Goal: Information Seeking & Learning: Check status

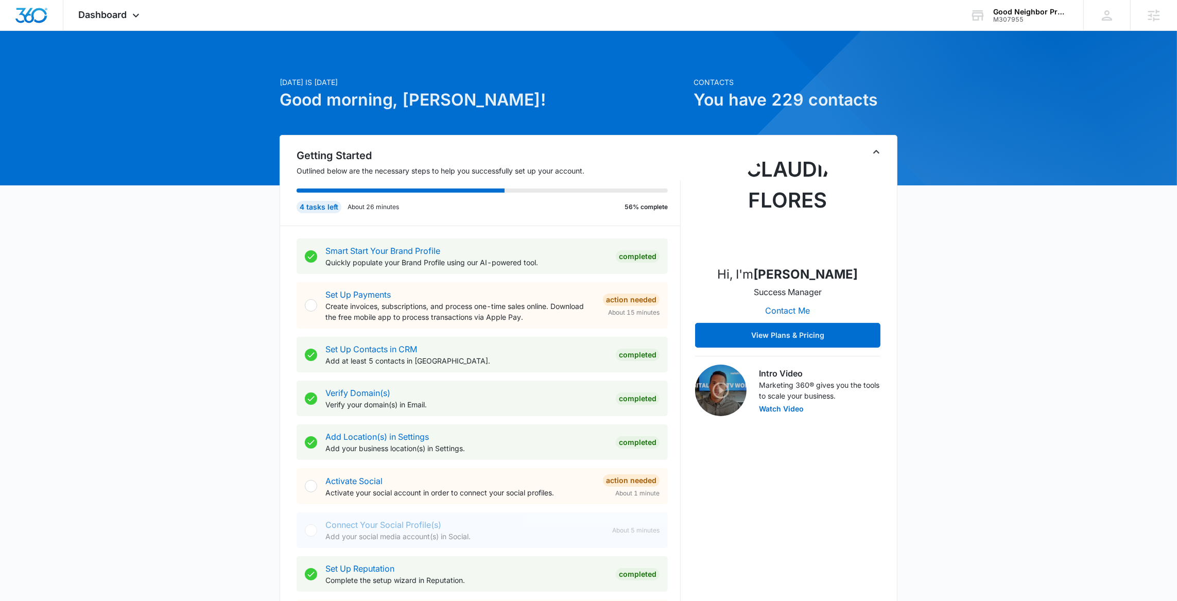
click at [873, 155] on icon "Toggle Collapse" at bounding box center [876, 152] width 12 height 12
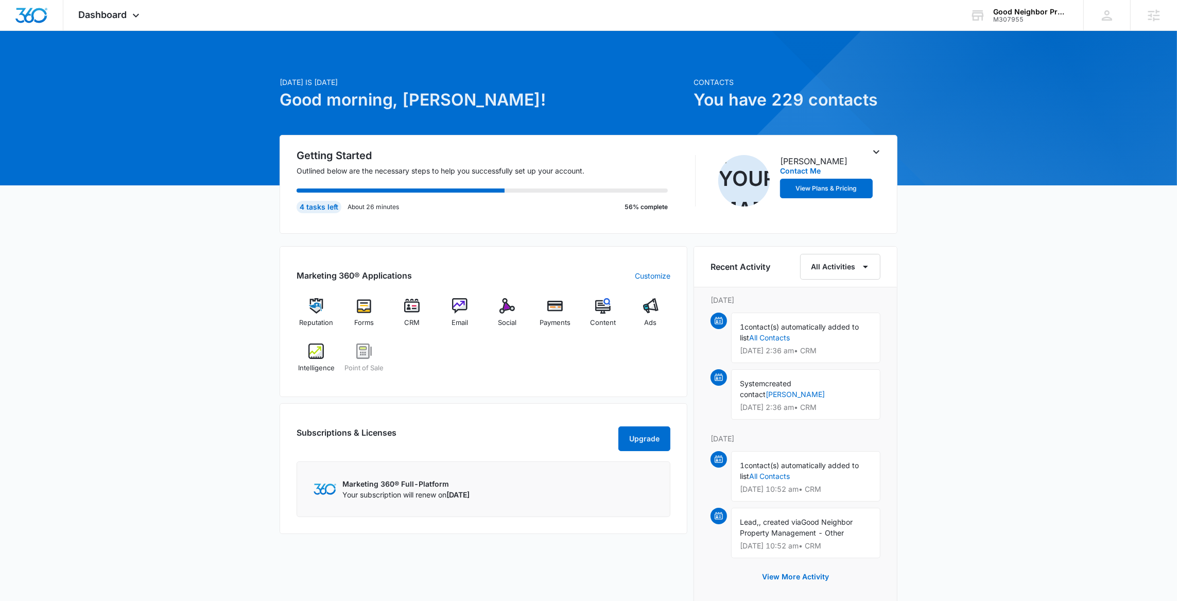
click at [873, 155] on icon "Toggle Collapse" at bounding box center [876, 152] width 12 height 12
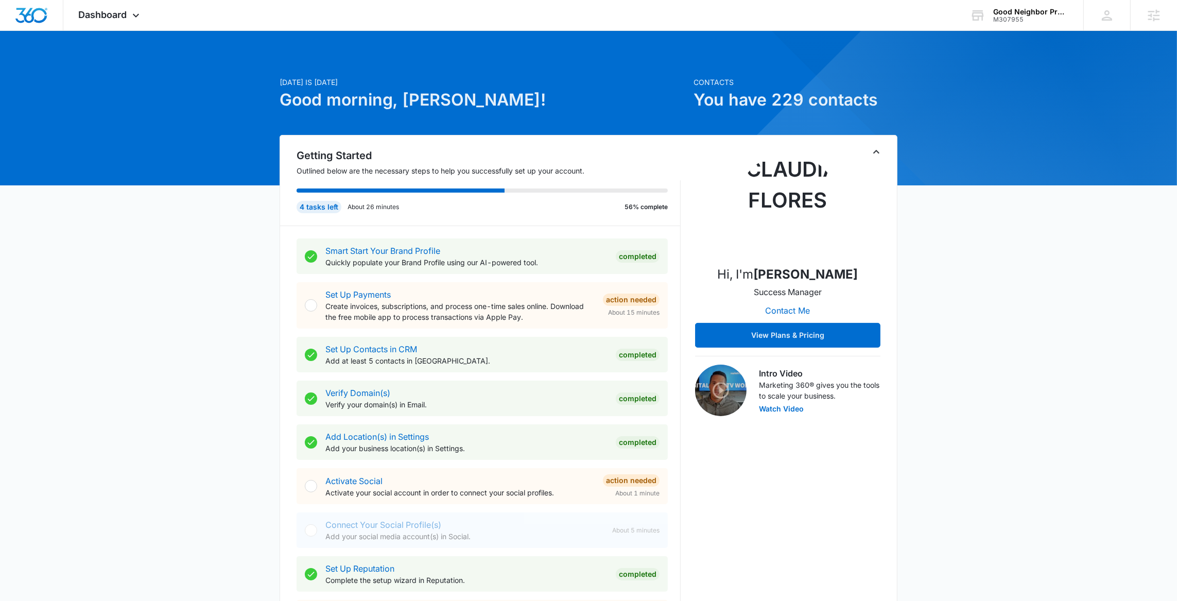
click at [881, 150] on icon "Toggle Collapse" at bounding box center [876, 152] width 12 height 12
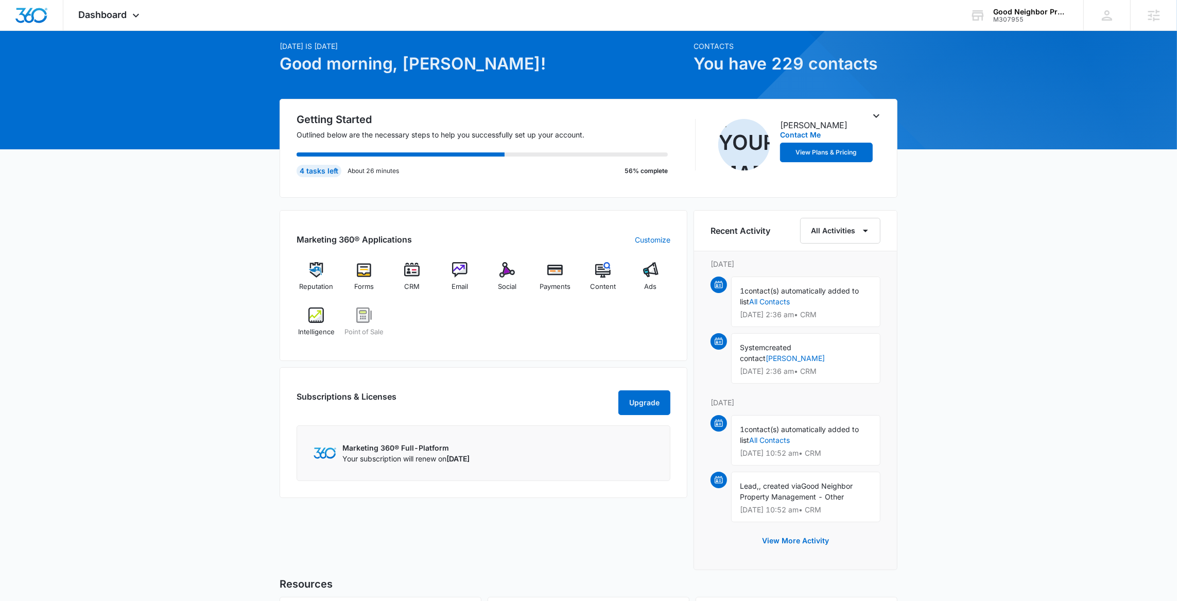
scroll to position [76, 0]
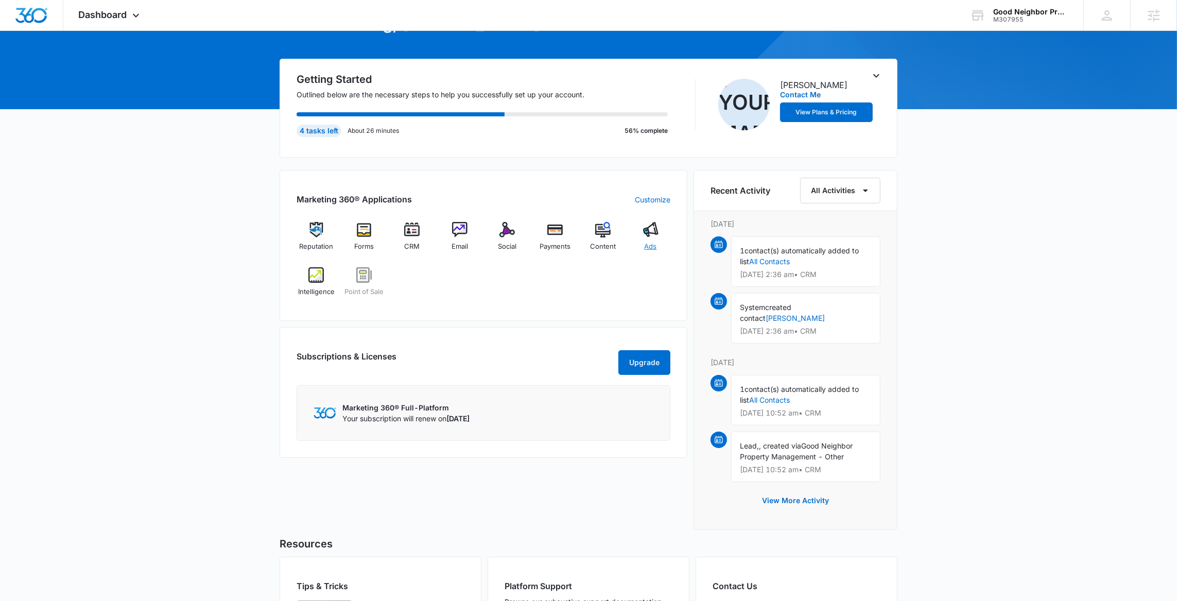
click at [660, 229] on div "Ads" at bounding box center [651, 240] width 40 height 37
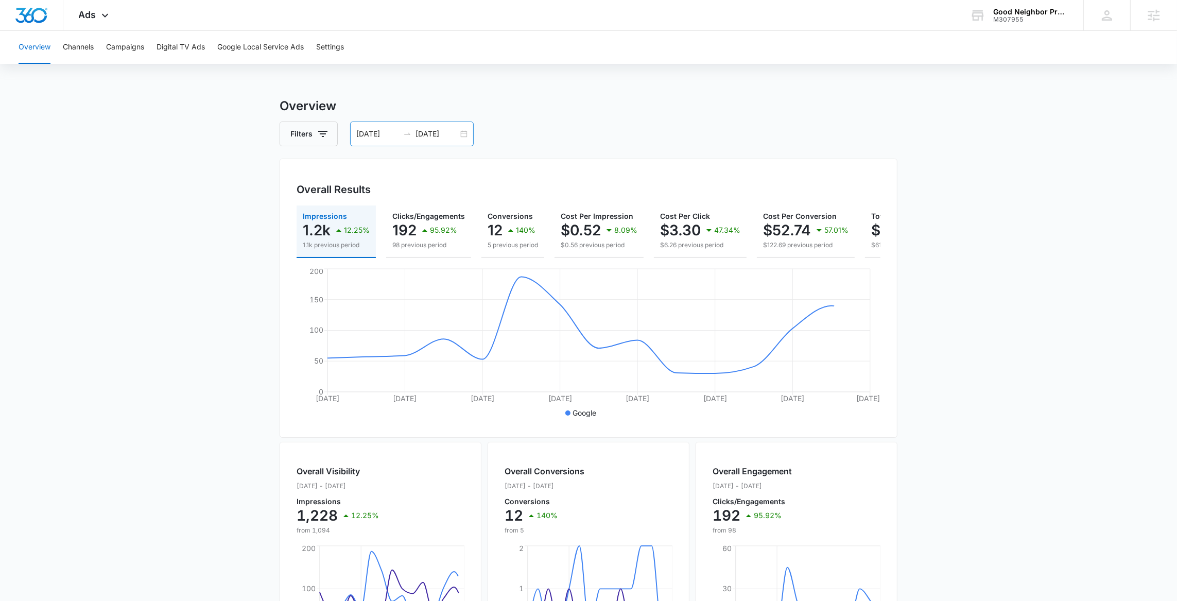
click at [469, 135] on div "[DATE] [DATE]" at bounding box center [412, 134] width 124 height 25
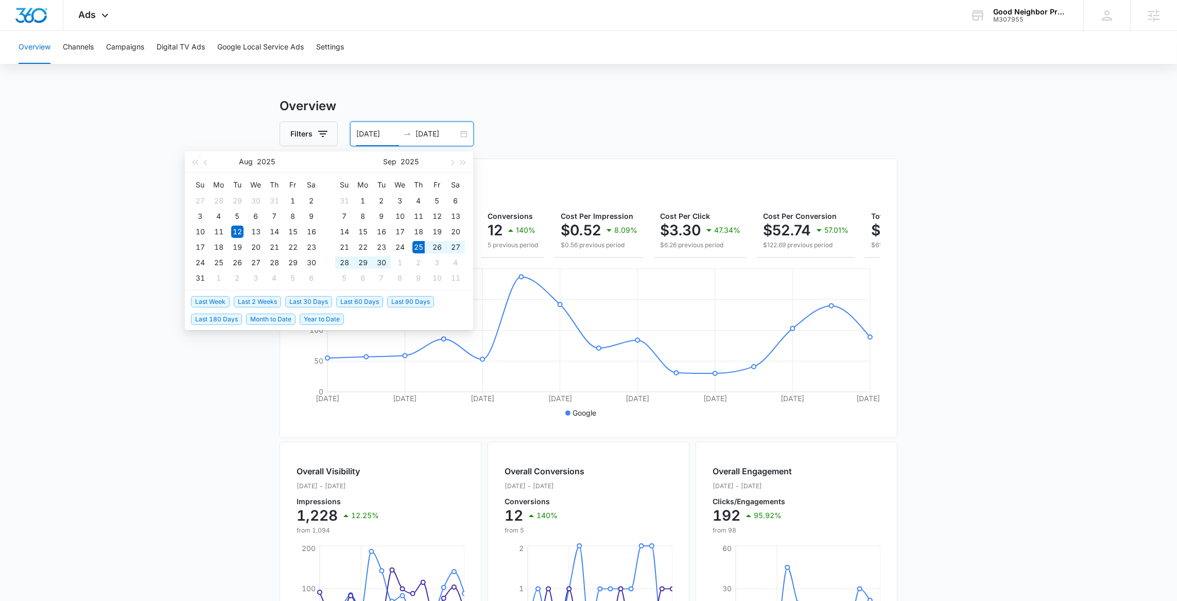
click at [246, 301] on span "Last 2 Weeks" at bounding box center [257, 301] width 47 height 11
type input "[DATE]"
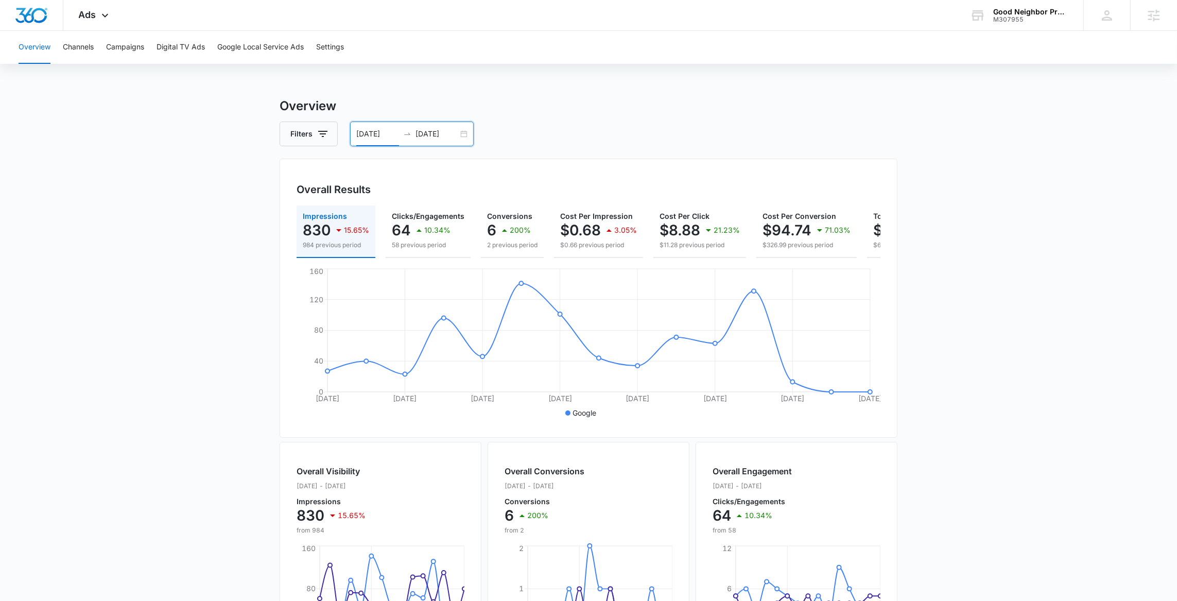
click at [462, 134] on div "[DATE] [DATE]" at bounding box center [412, 134] width 124 height 25
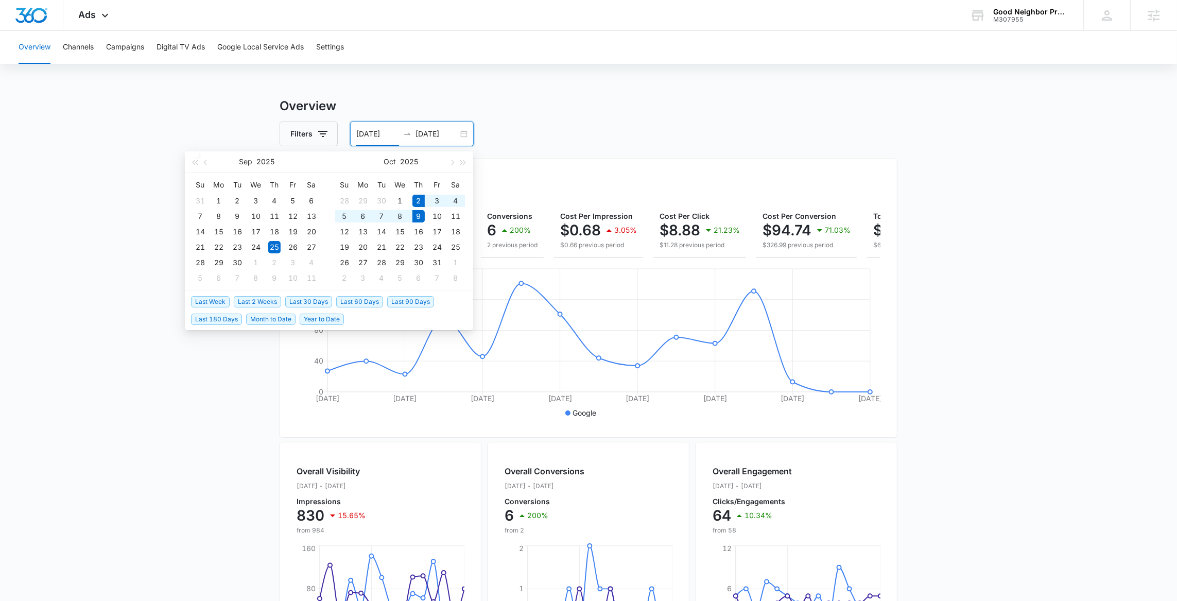
click at [223, 305] on span "Last Week" at bounding box center [210, 301] width 39 height 11
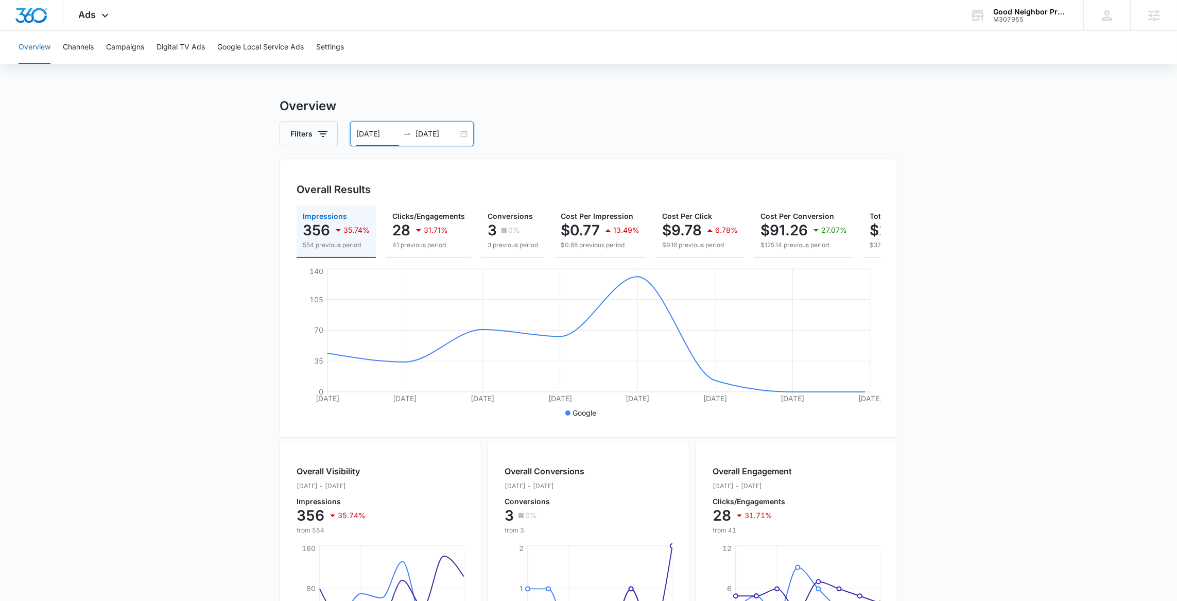
click at [459, 131] on div "[DATE] [DATE]" at bounding box center [412, 134] width 124 height 25
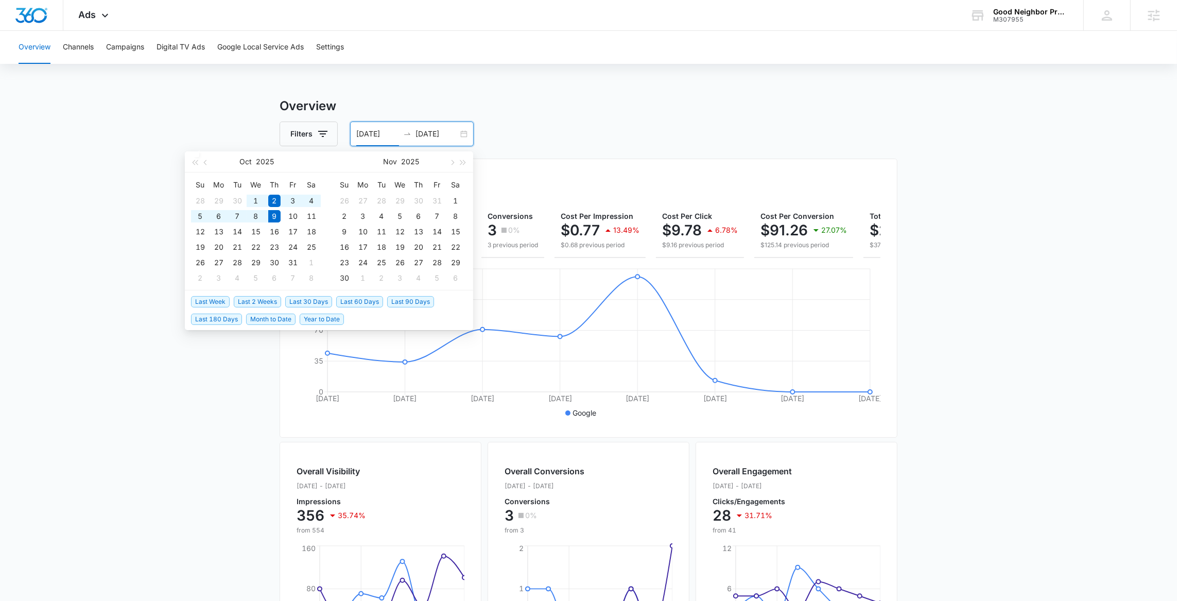
click at [239, 300] on span "Last 2 Weeks" at bounding box center [257, 301] width 47 height 11
type input "[DATE]"
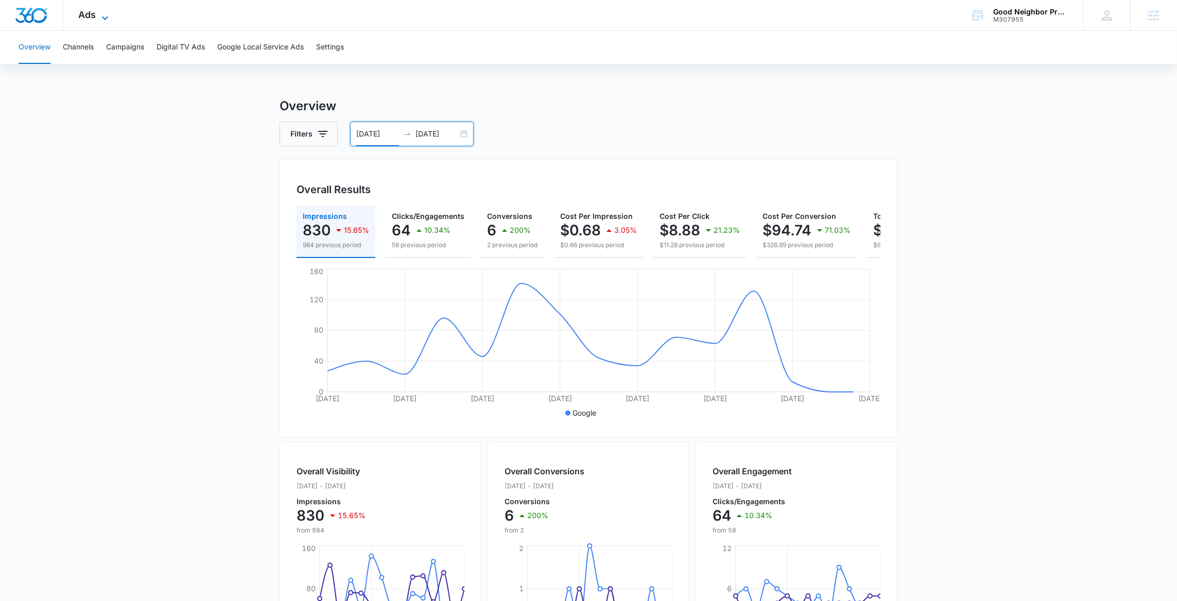
click at [103, 12] on icon at bounding box center [105, 18] width 12 height 12
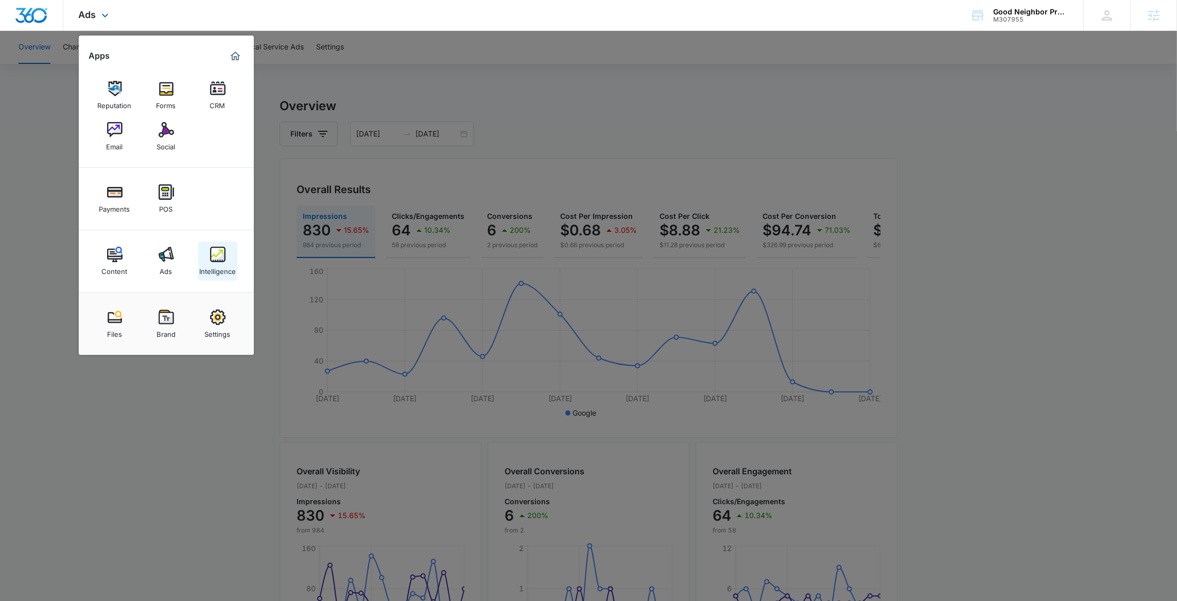
click at [223, 255] on img at bounding box center [217, 254] width 15 height 15
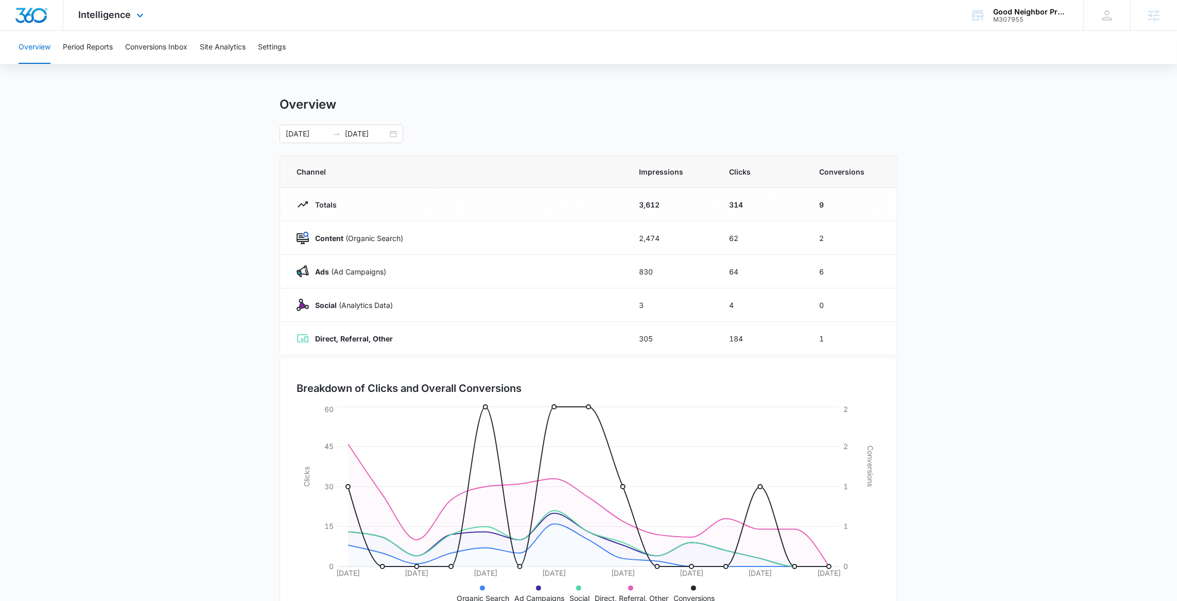
click at [118, 21] on div "Intelligence Apps Reputation Forms CRM Email Social Payments POS Content Ads In…" at bounding box center [112, 15] width 98 height 30
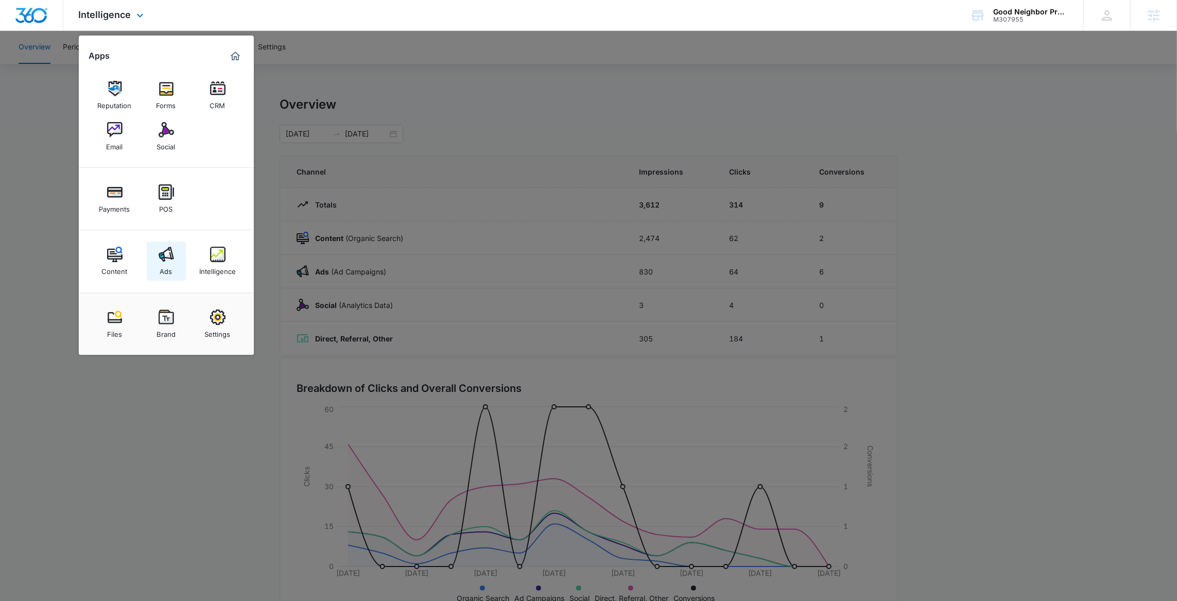
click at [170, 250] on img at bounding box center [166, 254] width 15 height 15
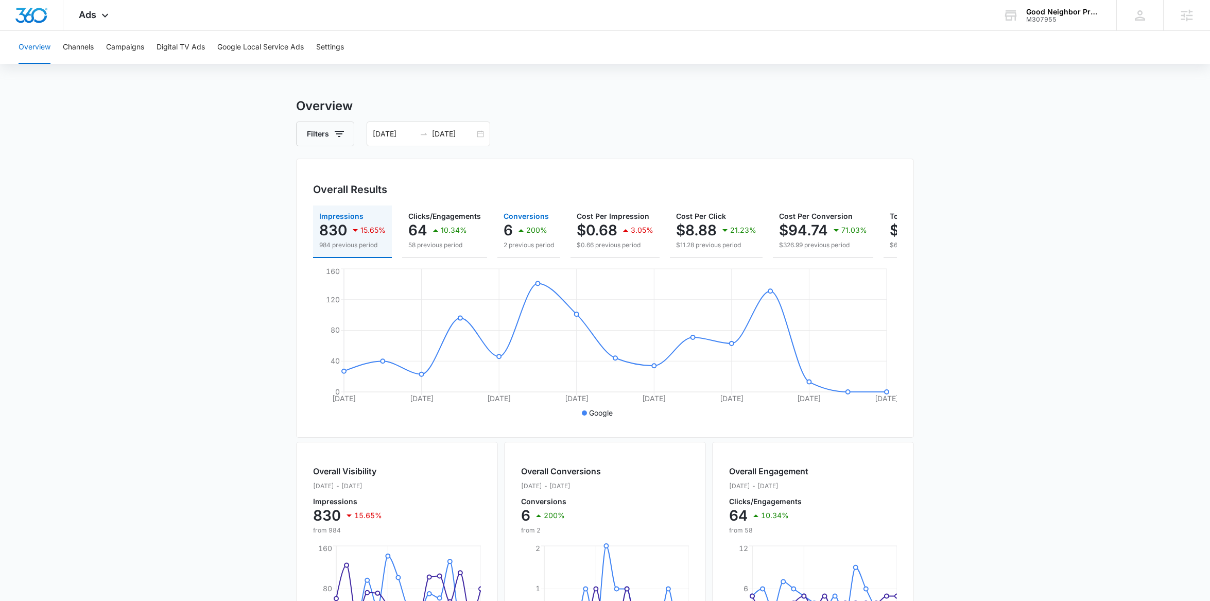
click at [504, 224] on p "6" at bounding box center [508, 230] width 9 height 16
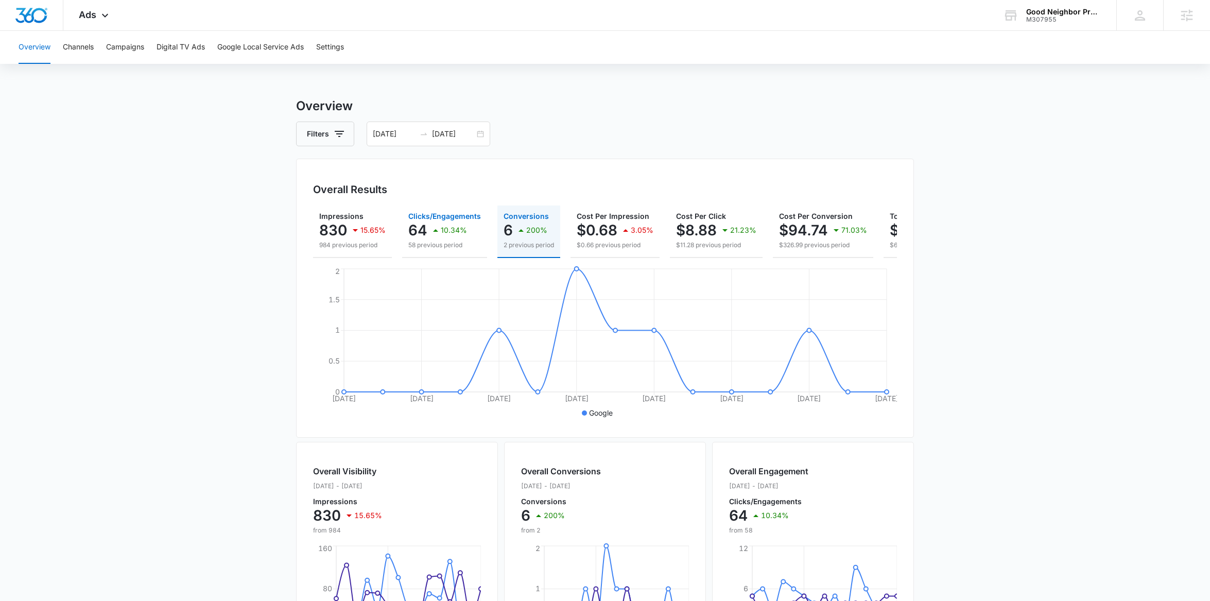
click at [433, 248] on p "58 previous period" at bounding box center [444, 244] width 73 height 9
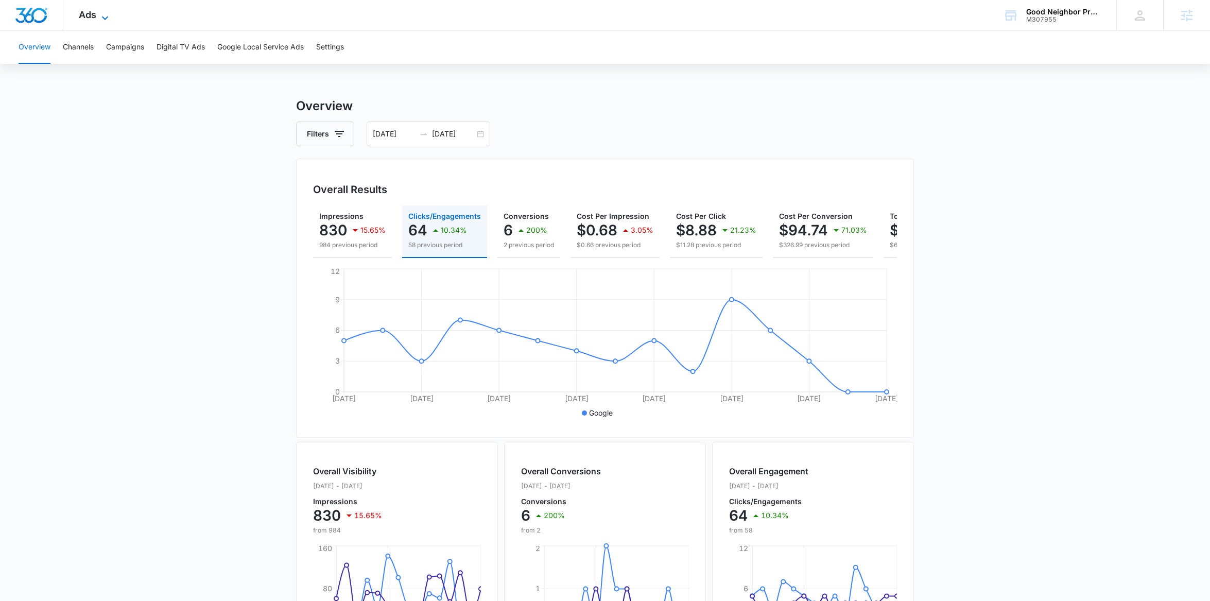
click at [107, 8] on div "Ads Apps Reputation Forms CRM Email Social Payments POS Content Ads Intelligenc…" at bounding box center [94, 15] width 63 height 30
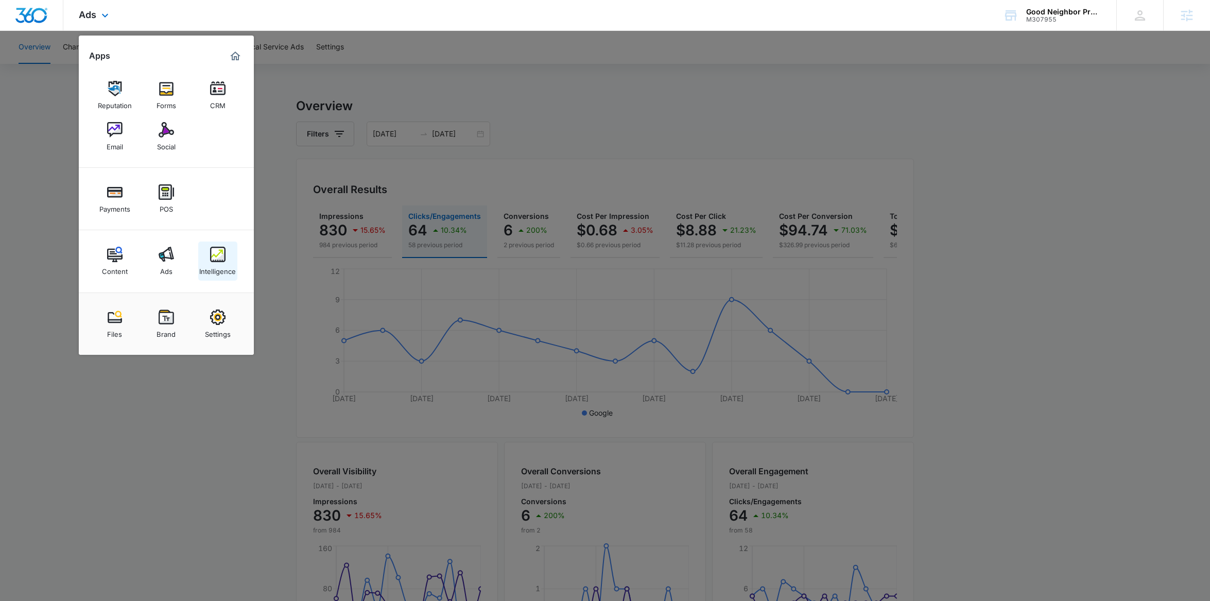
click at [210, 261] on img at bounding box center [217, 254] width 15 height 15
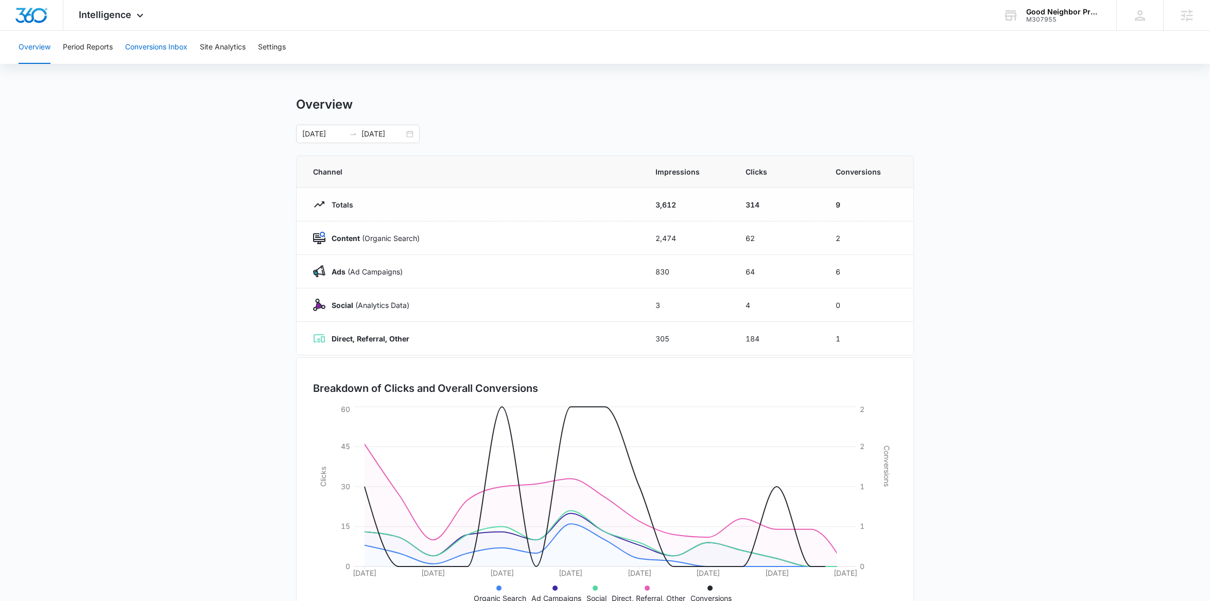
click at [150, 58] on button "Conversions Inbox" at bounding box center [156, 47] width 62 height 33
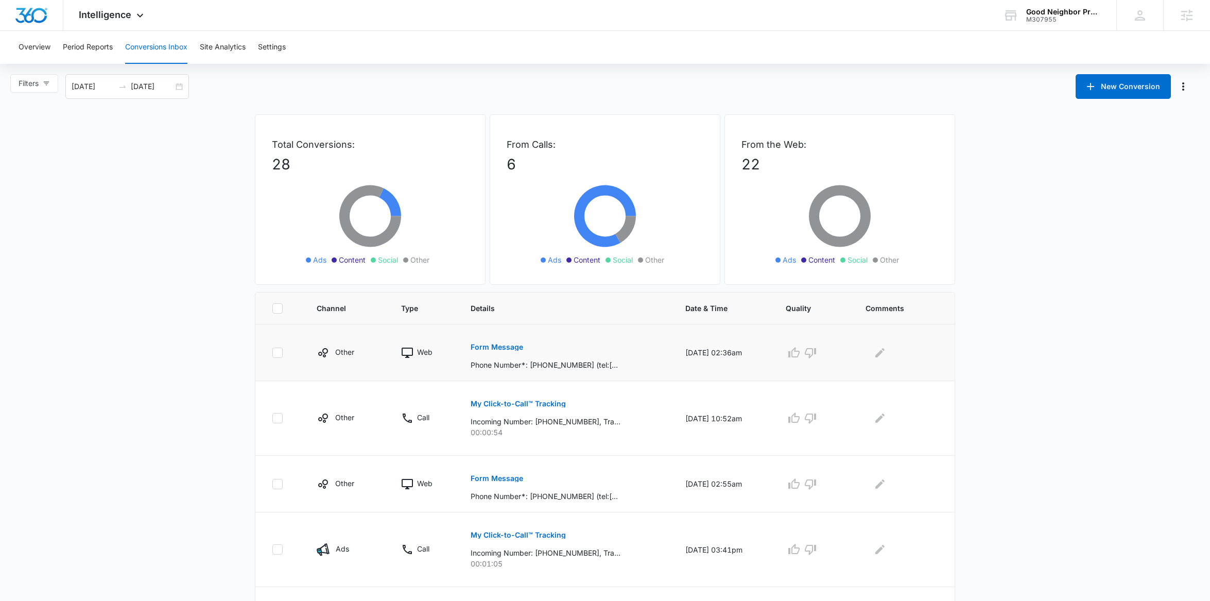
click at [491, 353] on button "Form Message" at bounding box center [497, 347] width 53 height 25
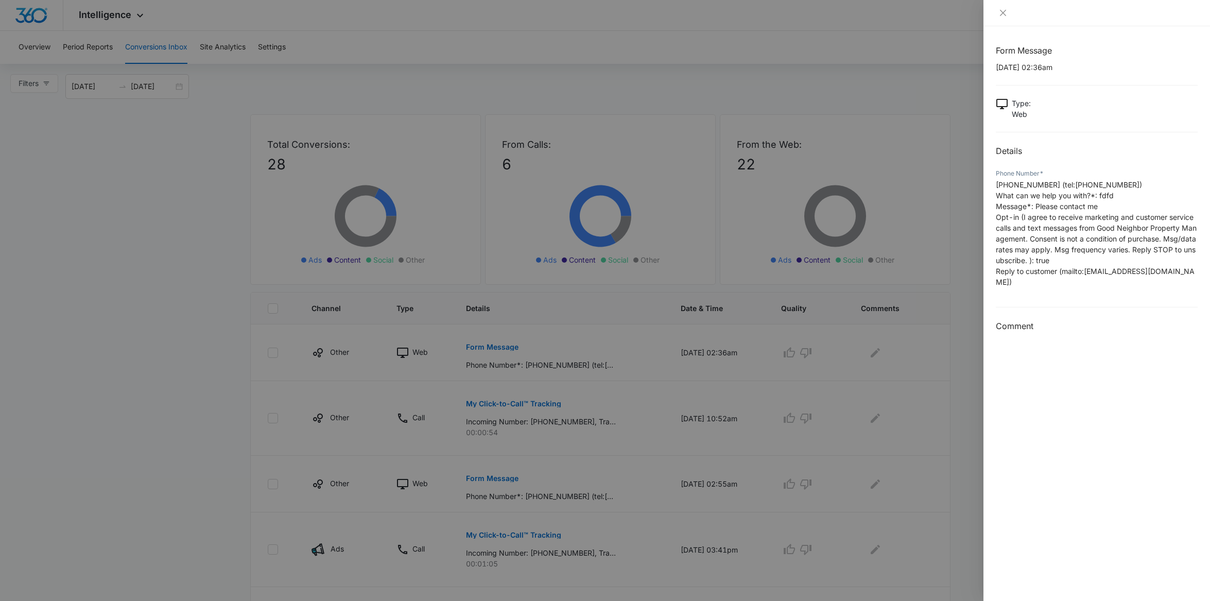
click at [1107, 193] on span "What can we help you with?*: fdfd" at bounding box center [1055, 195] width 118 height 9
click at [264, 419] on div at bounding box center [605, 300] width 1210 height 601
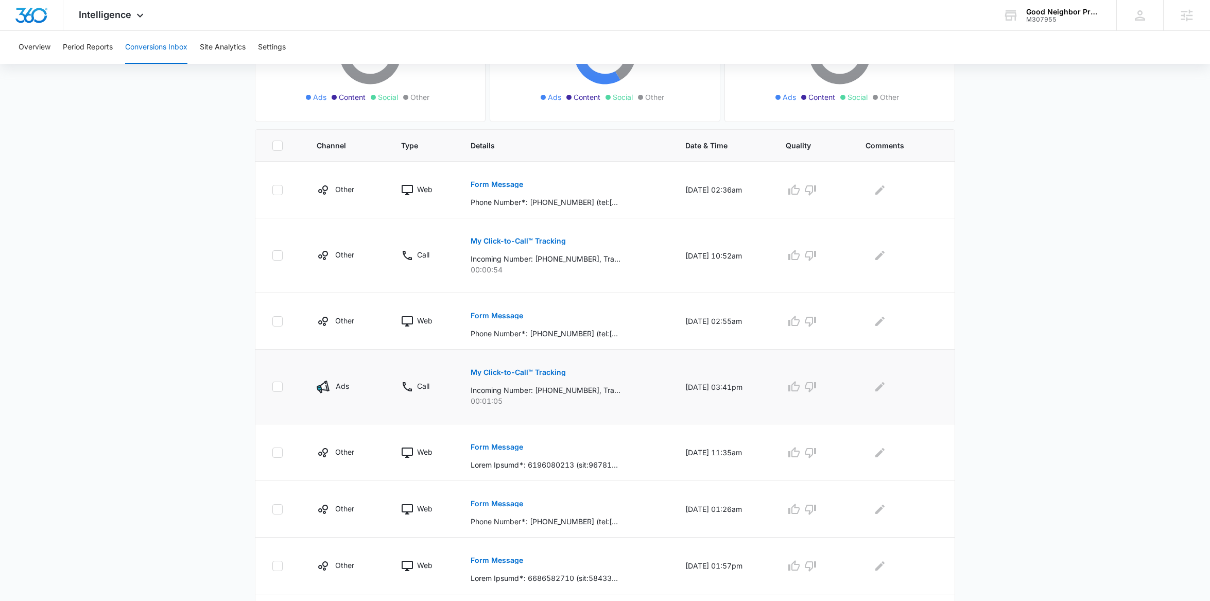
scroll to position [174, 0]
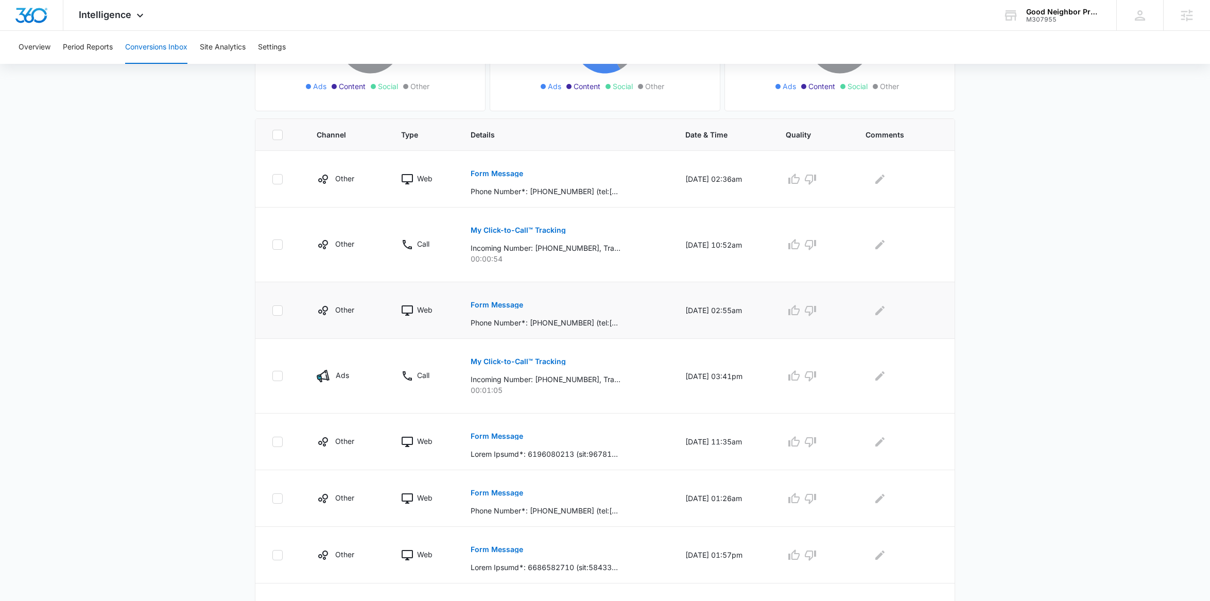
click at [494, 303] on p "Form Message" at bounding box center [497, 304] width 53 height 7
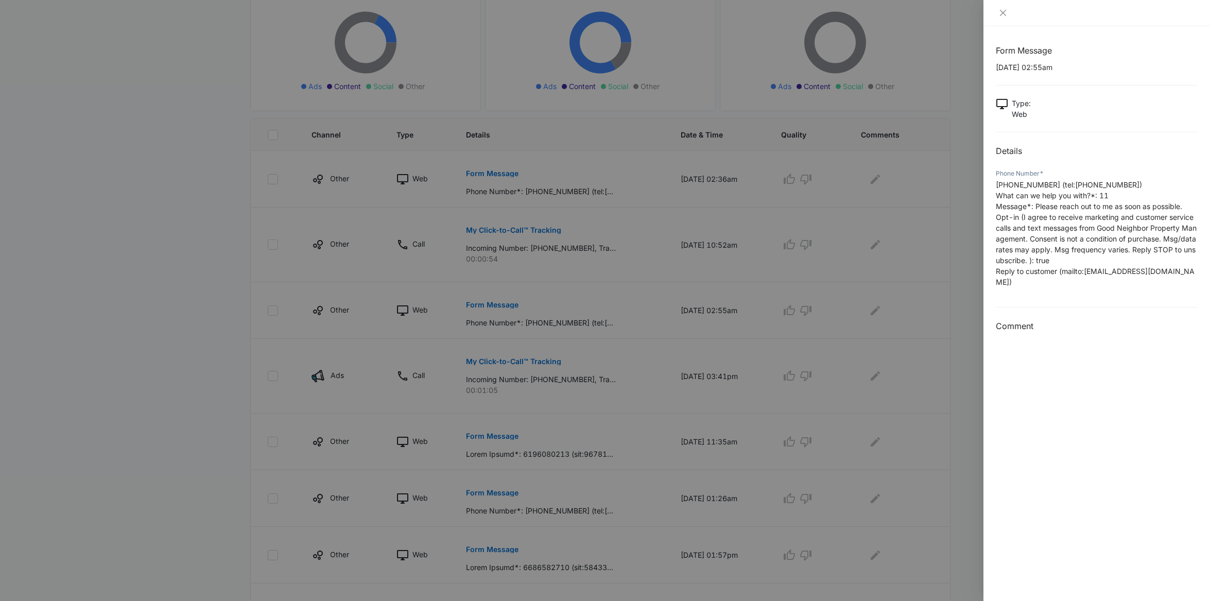
click at [483, 306] on div at bounding box center [605, 300] width 1210 height 601
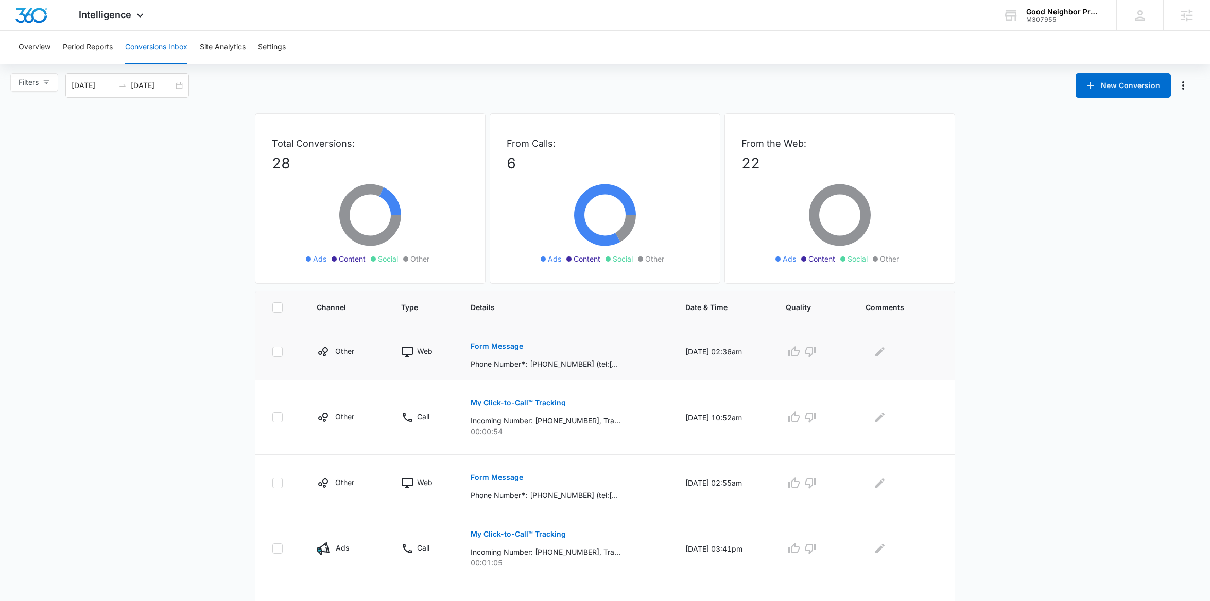
scroll to position [0, 0]
click at [56, 37] on div "Overview Period Reports Conversions Inbox Site Analytics Settings" at bounding box center [604, 47] width 1185 height 33
click at [51, 43] on div "Overview Period Reports Conversions Inbox Site Analytics Settings" at bounding box center [604, 47] width 1185 height 33
click at [44, 51] on button "Overview" at bounding box center [35, 47] width 32 height 33
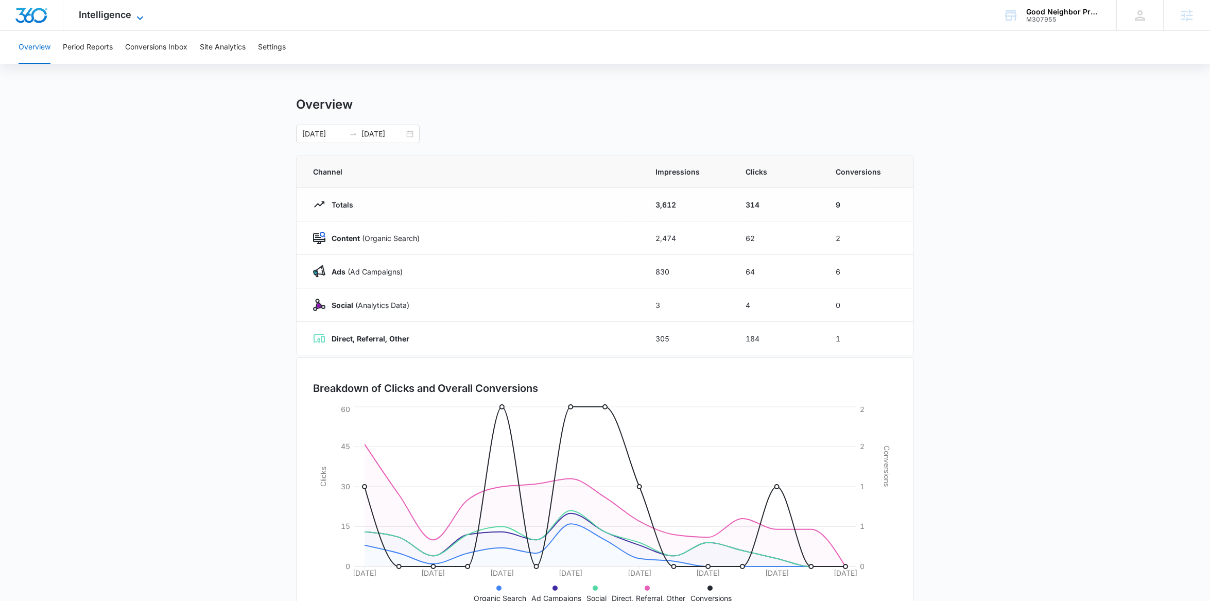
click at [134, 14] on icon at bounding box center [140, 18] width 12 height 12
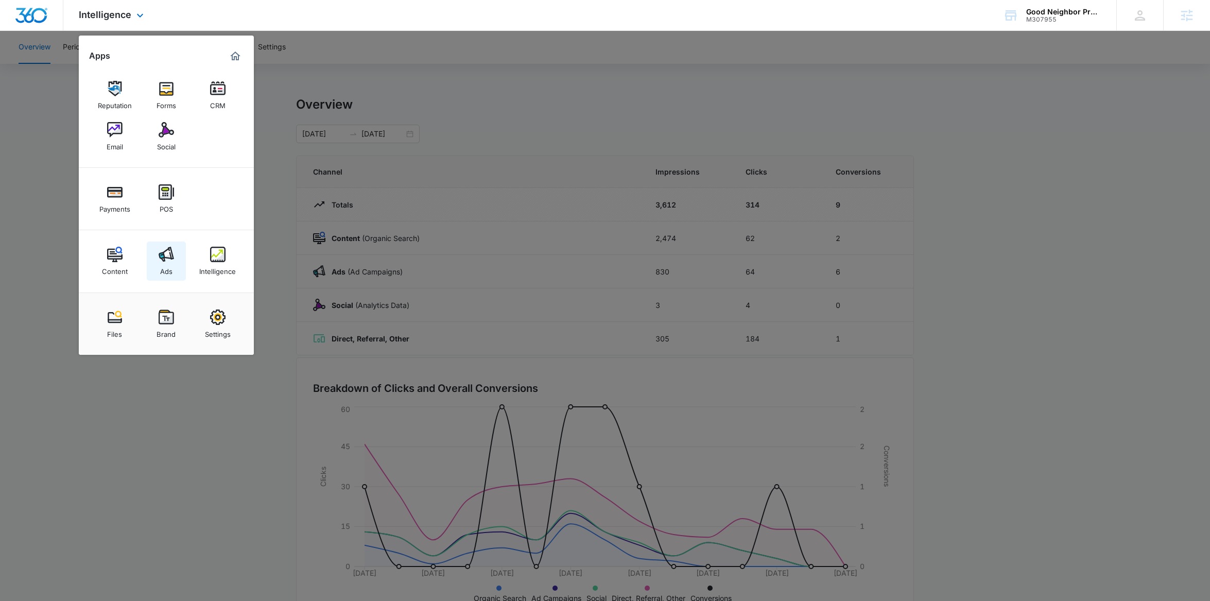
click at [158, 269] on link "Ads" at bounding box center [166, 261] width 39 height 39
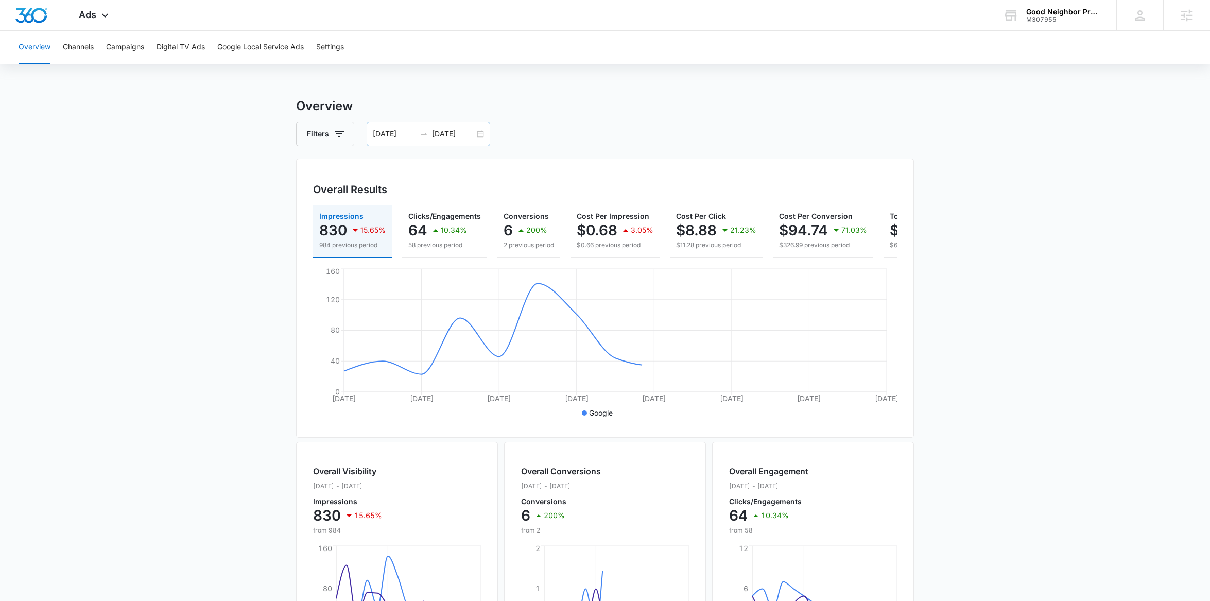
click at [481, 138] on div "[DATE] [DATE]" at bounding box center [429, 134] width 124 height 25
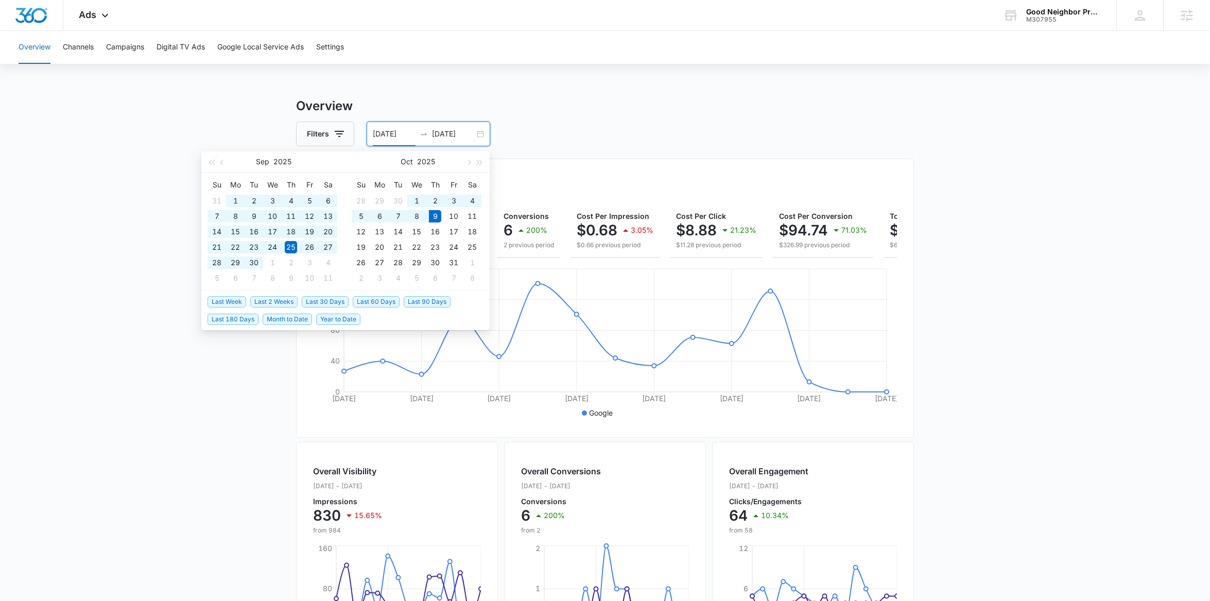
click at [422, 303] on span "Last 90 Days" at bounding box center [427, 301] width 47 height 11
type input "[DATE]"
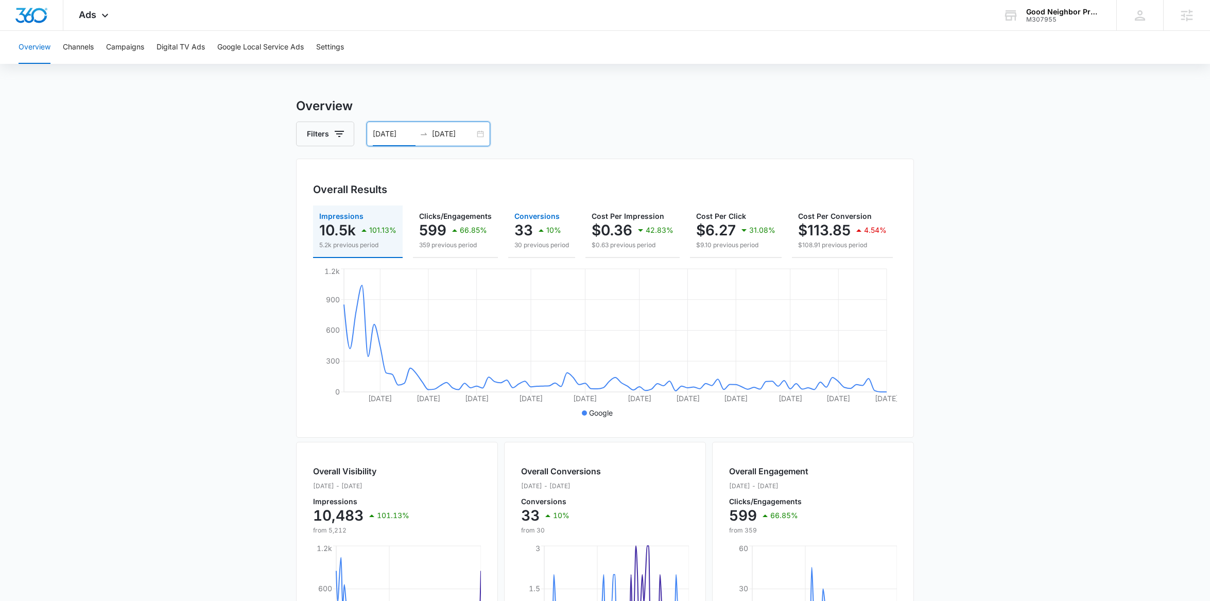
click at [555, 227] on p "10%" at bounding box center [553, 230] width 15 height 7
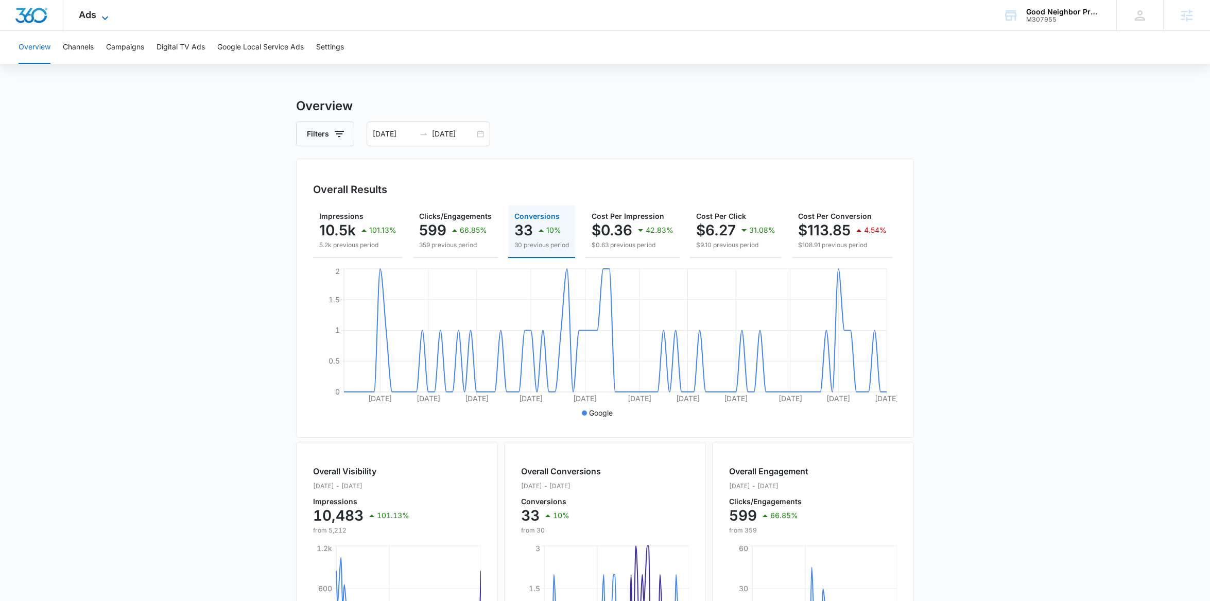
click at [95, 18] on span "Ads" at bounding box center [88, 14] width 18 height 11
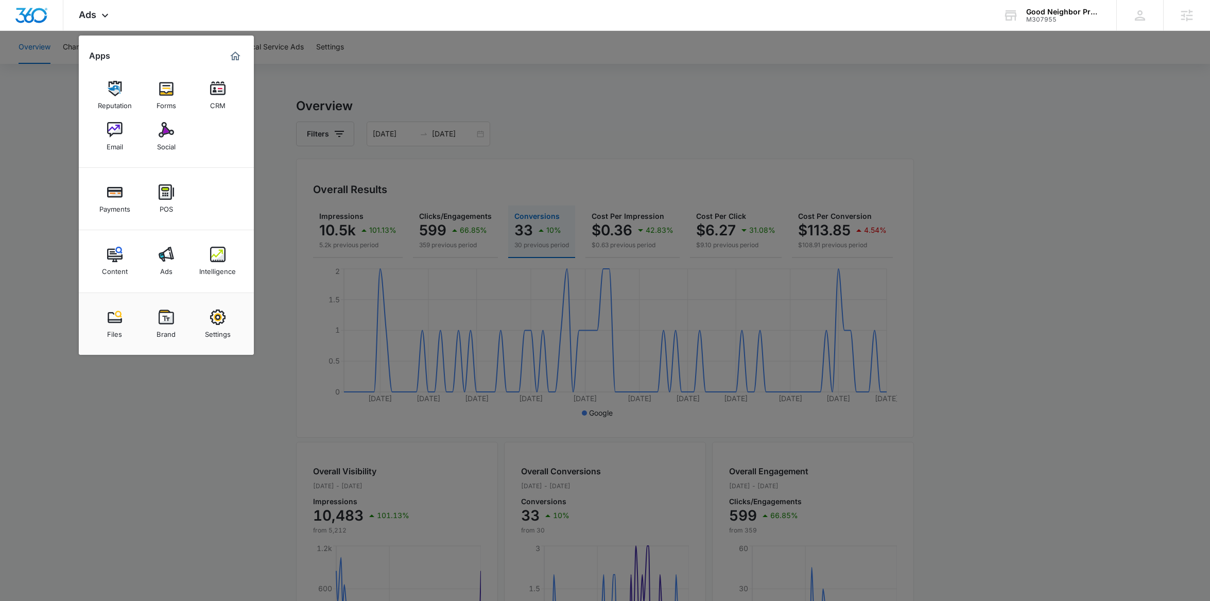
click at [218, 265] on div "Intelligence" at bounding box center [217, 268] width 37 height 13
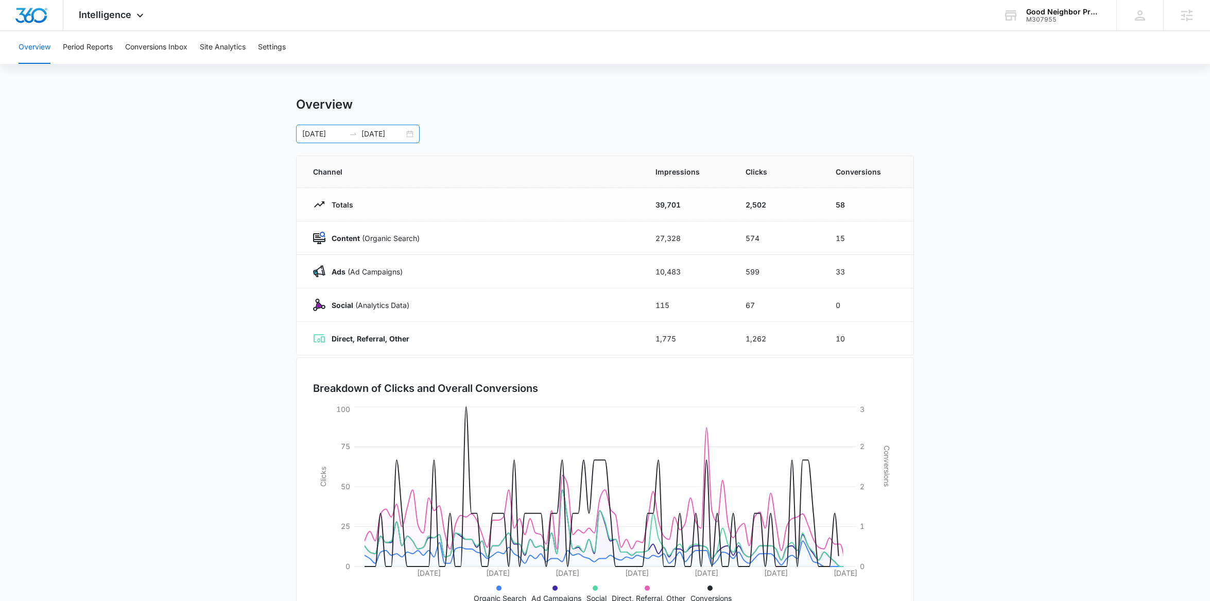
click at [410, 134] on div "[DATE] [DATE]" at bounding box center [358, 134] width 124 height 19
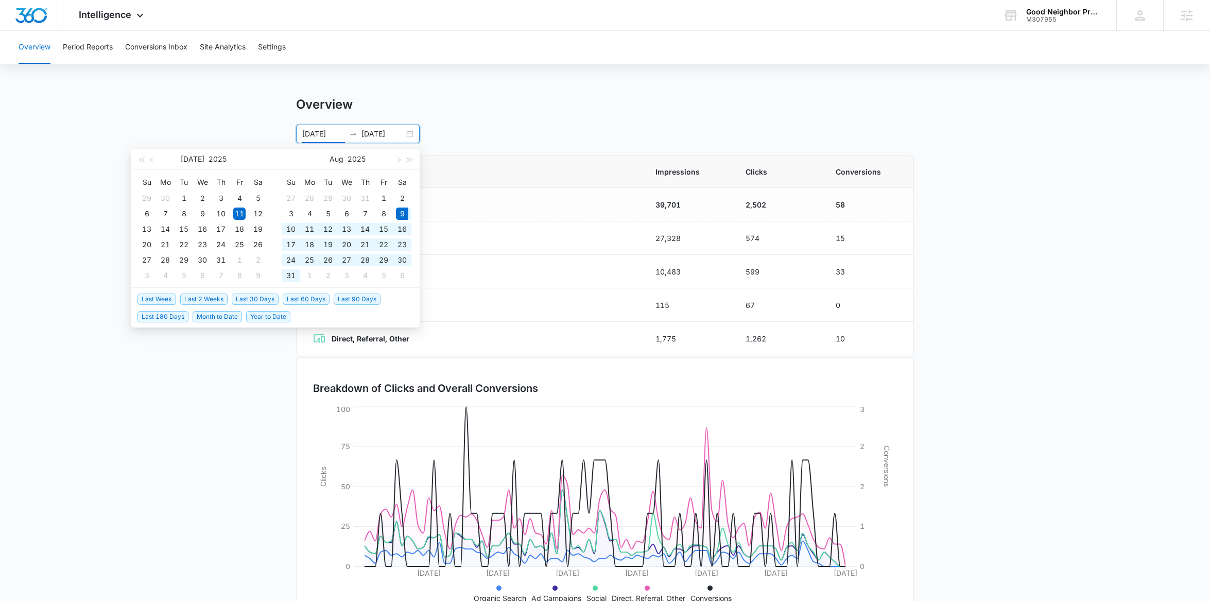
click at [306, 295] on span "Last 60 Days" at bounding box center [306, 299] width 47 height 11
type input "[DATE]"
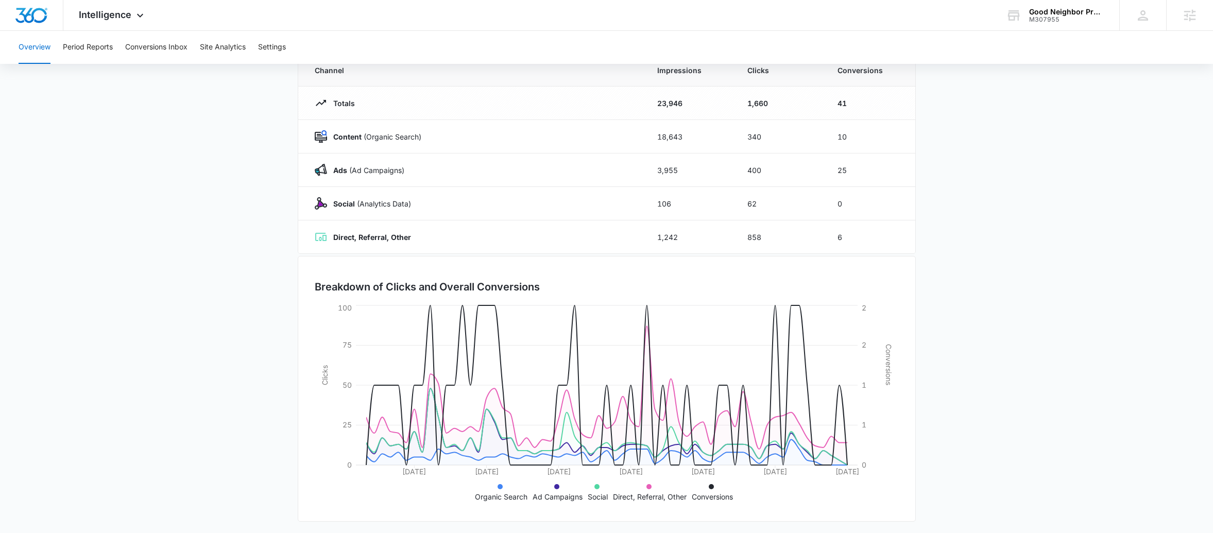
scroll to position [106, 0]
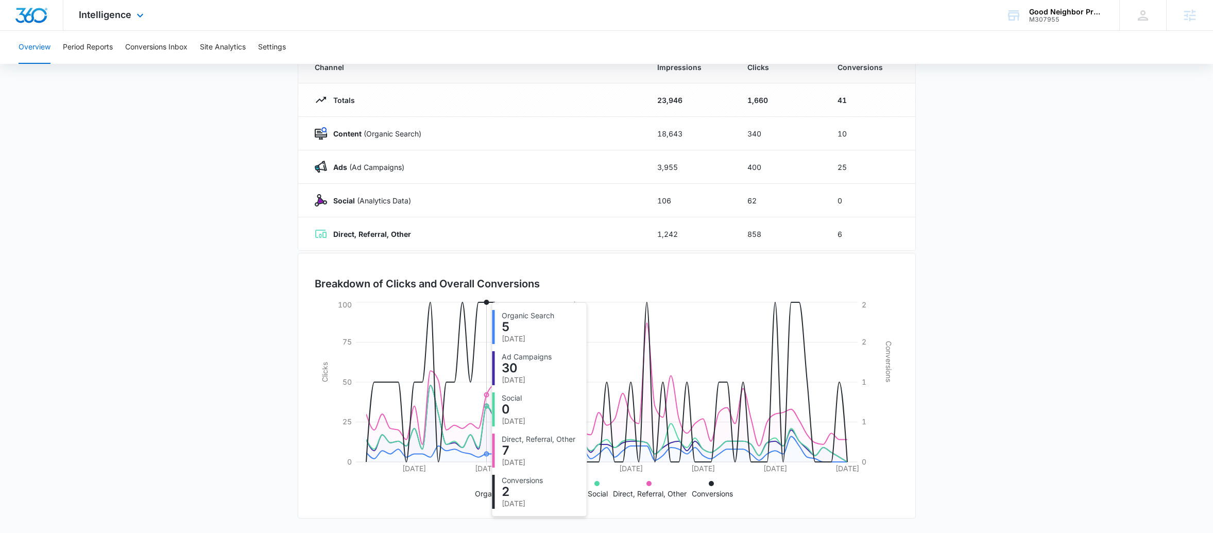
drag, startPoint x: 485, startPoint y: 313, endPoint x: 492, endPoint y: 7, distance: 306.0
click at [459, 222] on div "Overview [DATE] [DATE] [DATE] Su Mo Tu We Th Fr Sa 27 28 29 30 31 1 2 3 4 5 6 7…" at bounding box center [607, 262] width 618 height 541
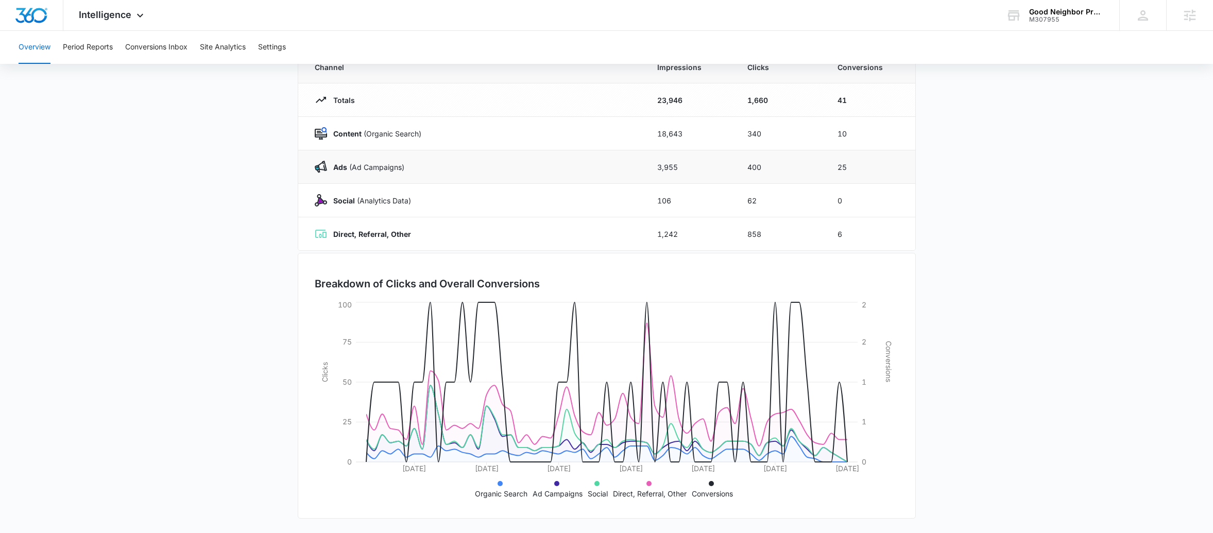
click at [546, 176] on td "Ads ([PERSON_NAME])" at bounding box center [471, 166] width 347 height 33
click at [113, 22] on div "Intelligence Apps Reputation Forms CRM Email Social Payments POS Content Ads In…" at bounding box center [112, 15] width 98 height 30
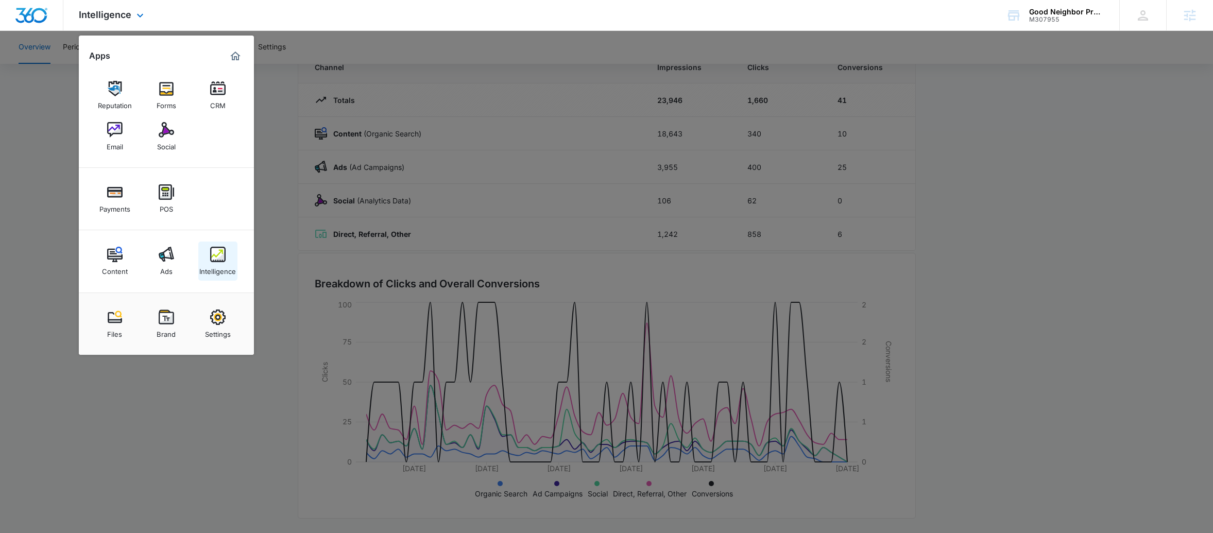
click at [223, 262] on img at bounding box center [217, 254] width 15 height 15
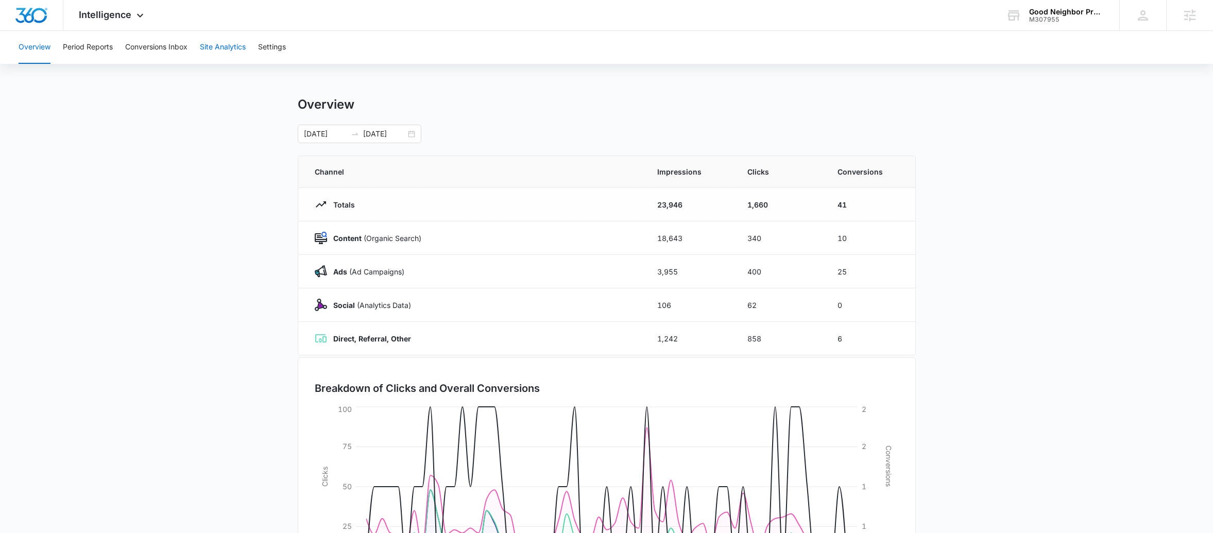
click at [246, 42] on button "Site Analytics" at bounding box center [223, 47] width 46 height 33
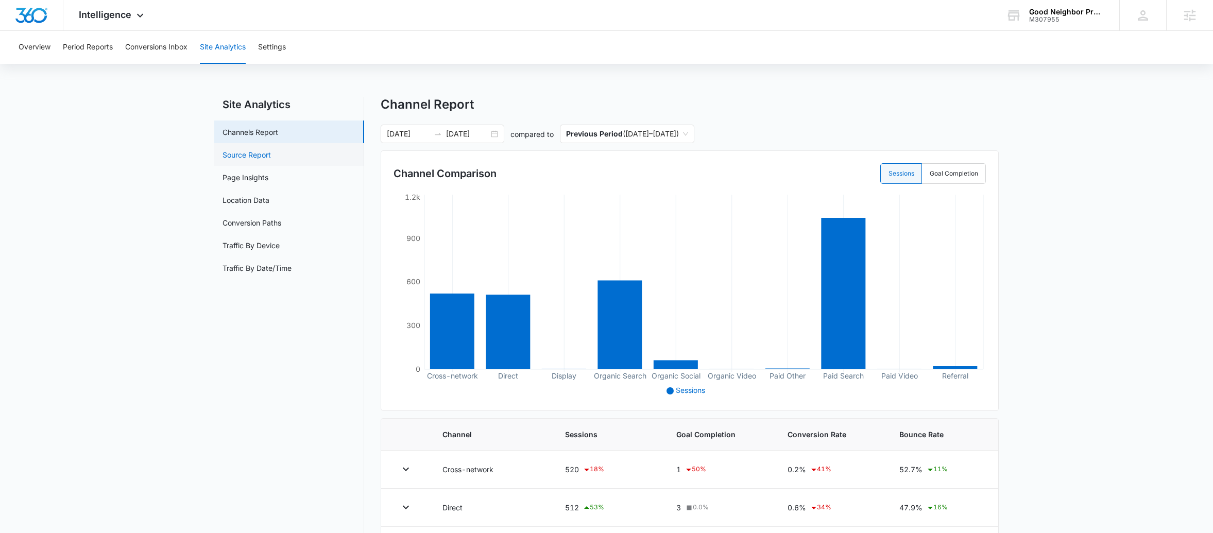
click at [271, 159] on link "Source Report" at bounding box center [246, 154] width 48 height 11
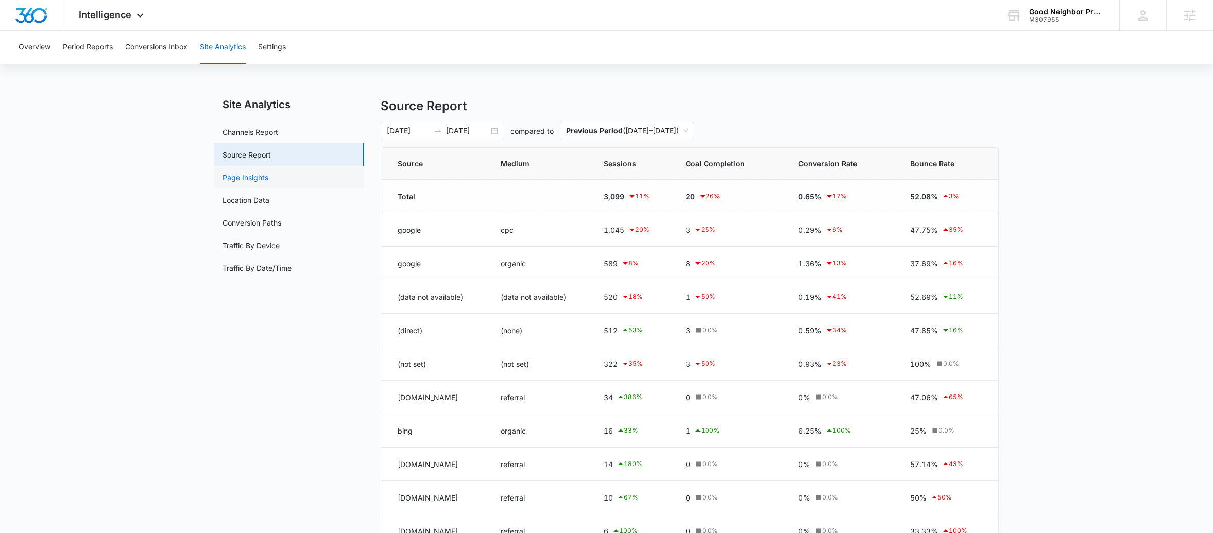
click at [253, 182] on link "Page Insights" at bounding box center [245, 177] width 46 height 11
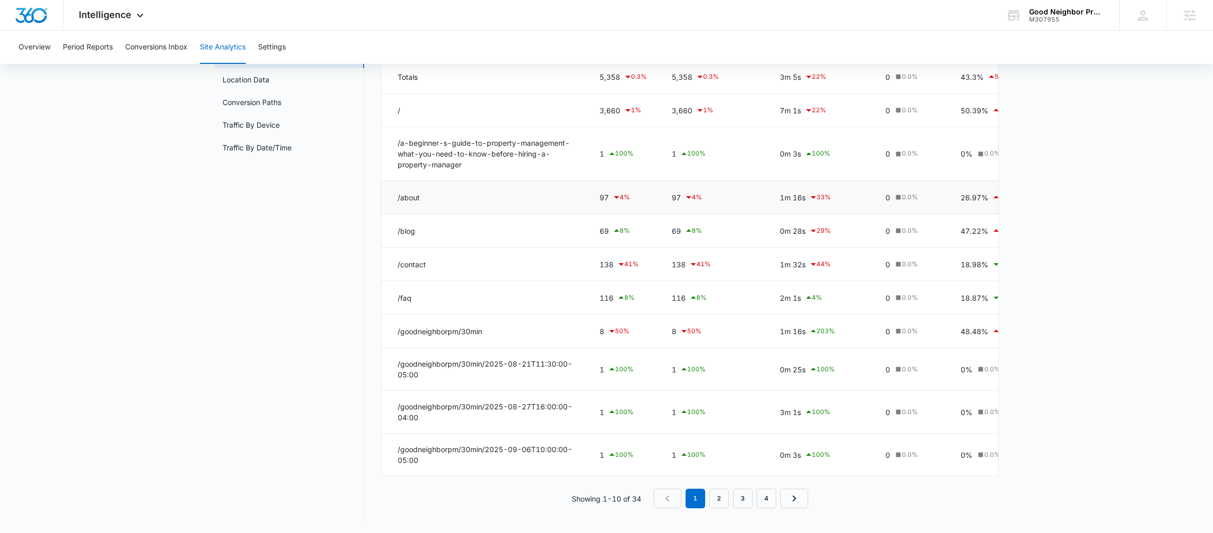
scroll to position [132, 0]
click at [723, 505] on link "2" at bounding box center [719, 499] width 20 height 20
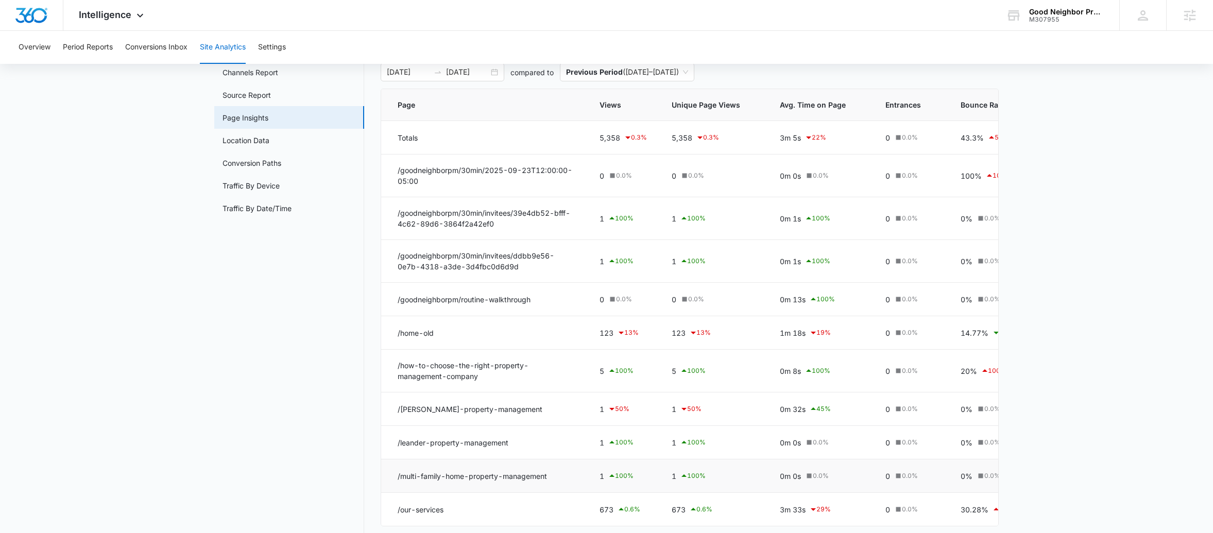
scroll to position [0, 0]
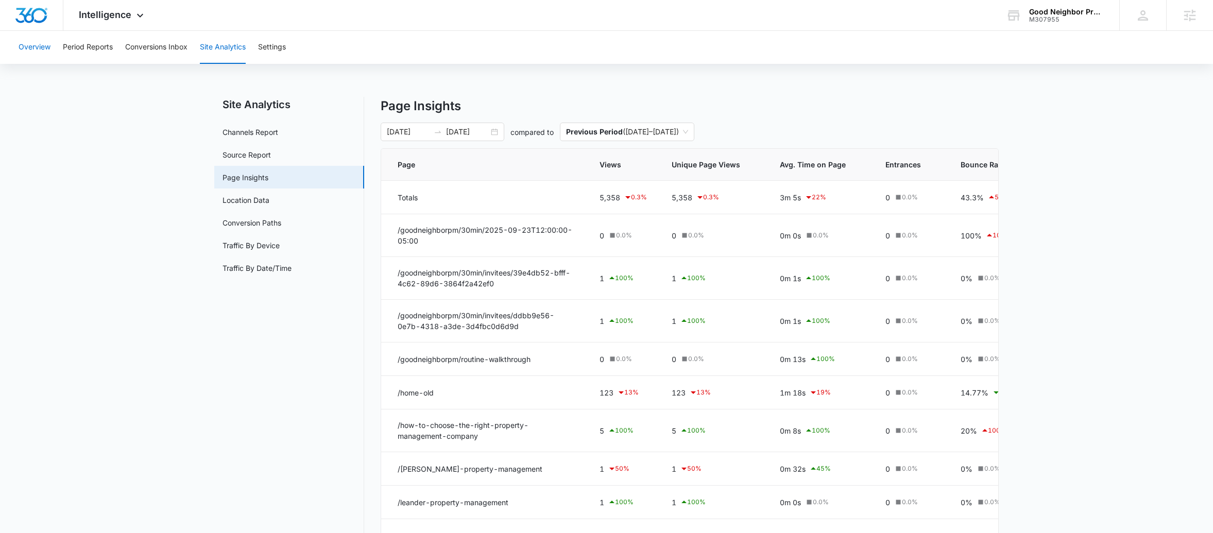
click at [25, 56] on button "Overview" at bounding box center [35, 47] width 32 height 33
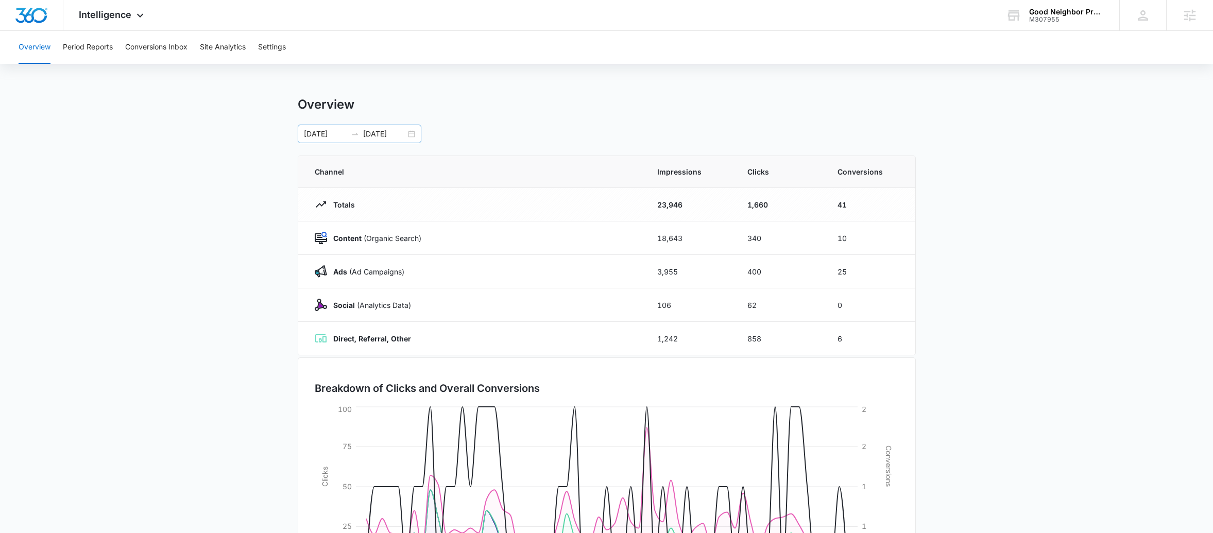
click at [410, 133] on div "[DATE] [DATE]" at bounding box center [360, 134] width 124 height 19
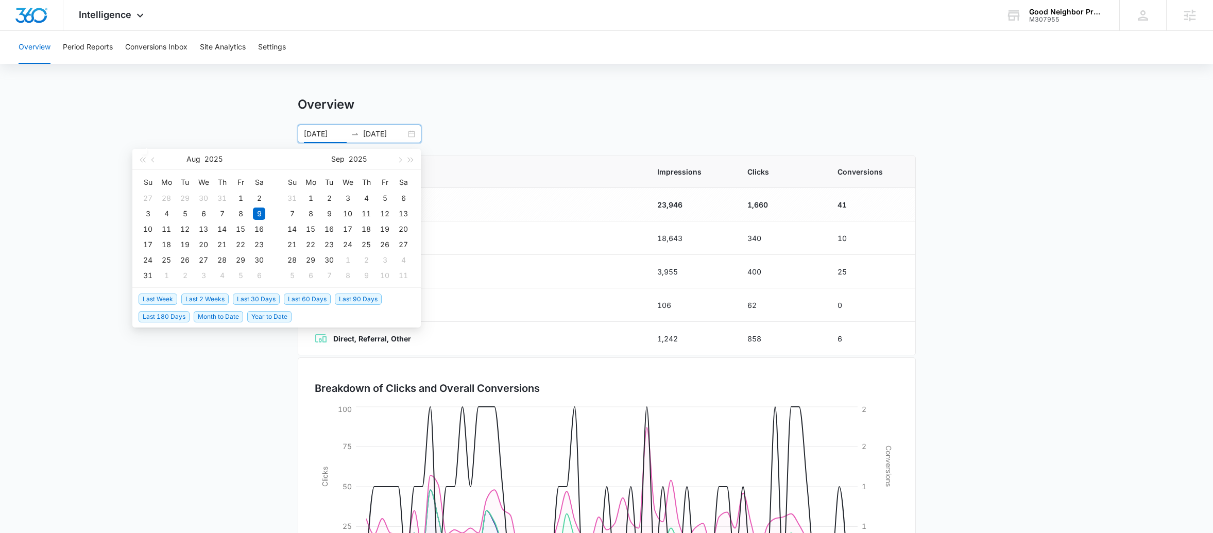
click at [164, 300] on span "Last Week" at bounding box center [158, 299] width 39 height 11
type input "[DATE]"
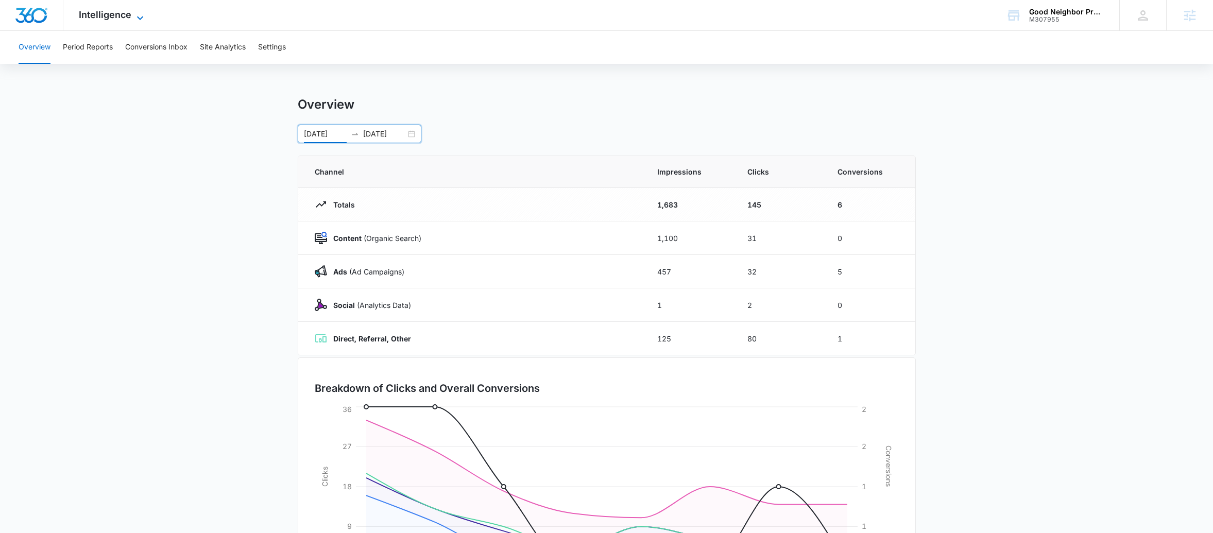
click at [123, 18] on span "Intelligence" at bounding box center [105, 14] width 53 height 11
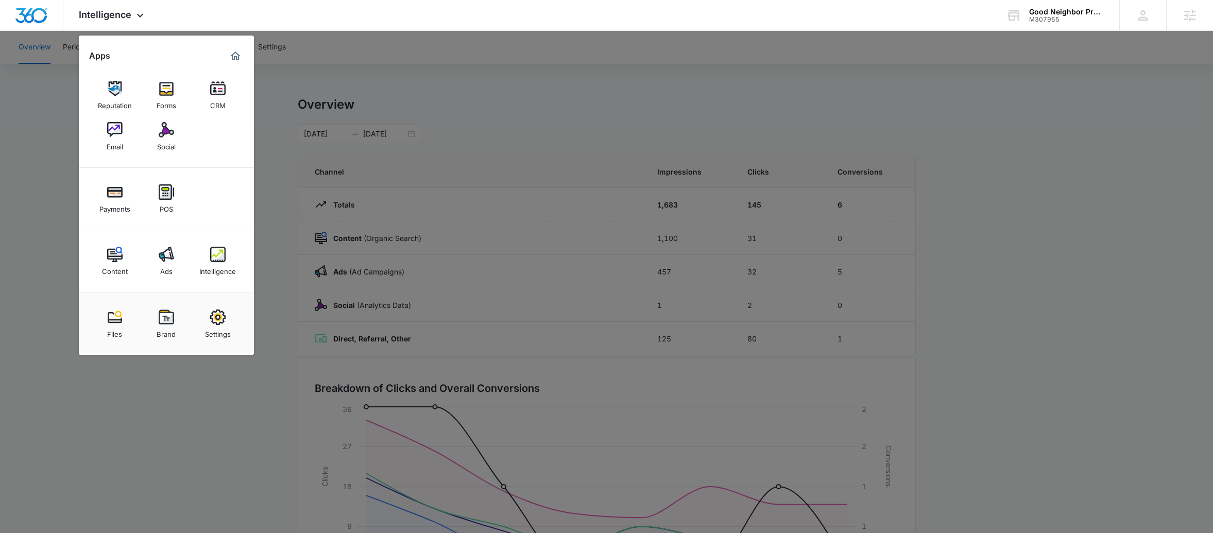
drag, startPoint x: 109, startPoint y: 257, endPoint x: 115, endPoint y: 254, distance: 6.9
click at [109, 257] on img at bounding box center [114, 254] width 15 height 15
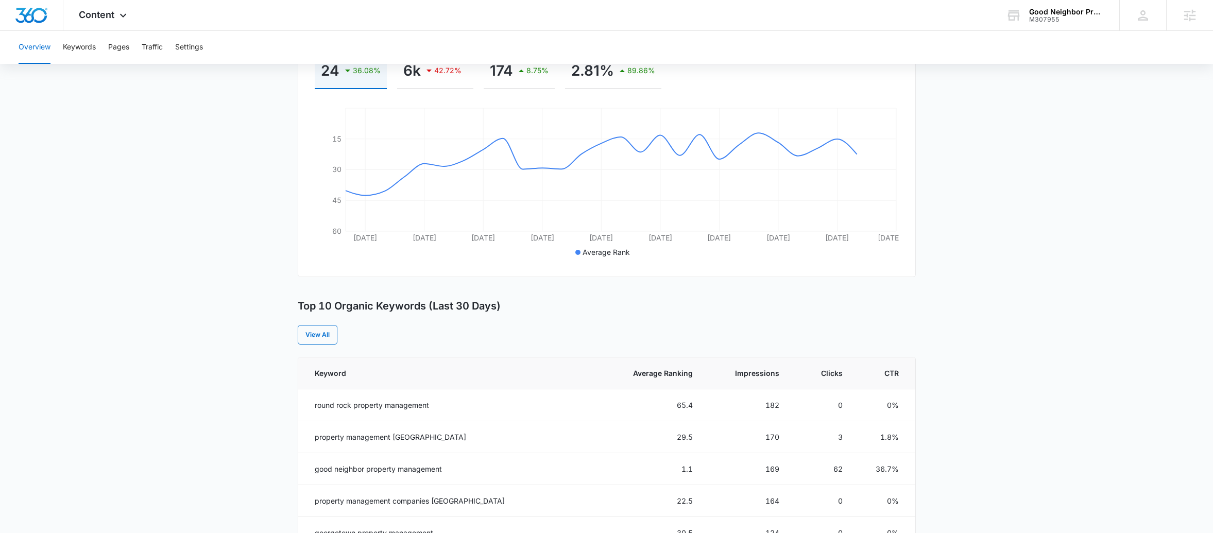
scroll to position [176, 0]
click at [123, 48] on button "Pages" at bounding box center [118, 47] width 21 height 33
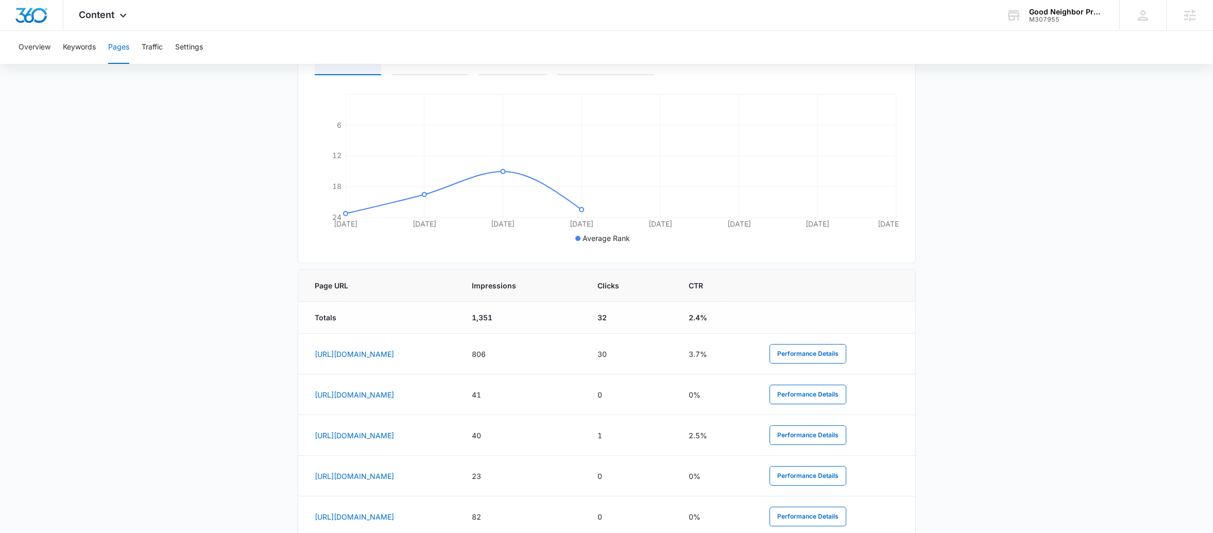
scroll to position [49, 0]
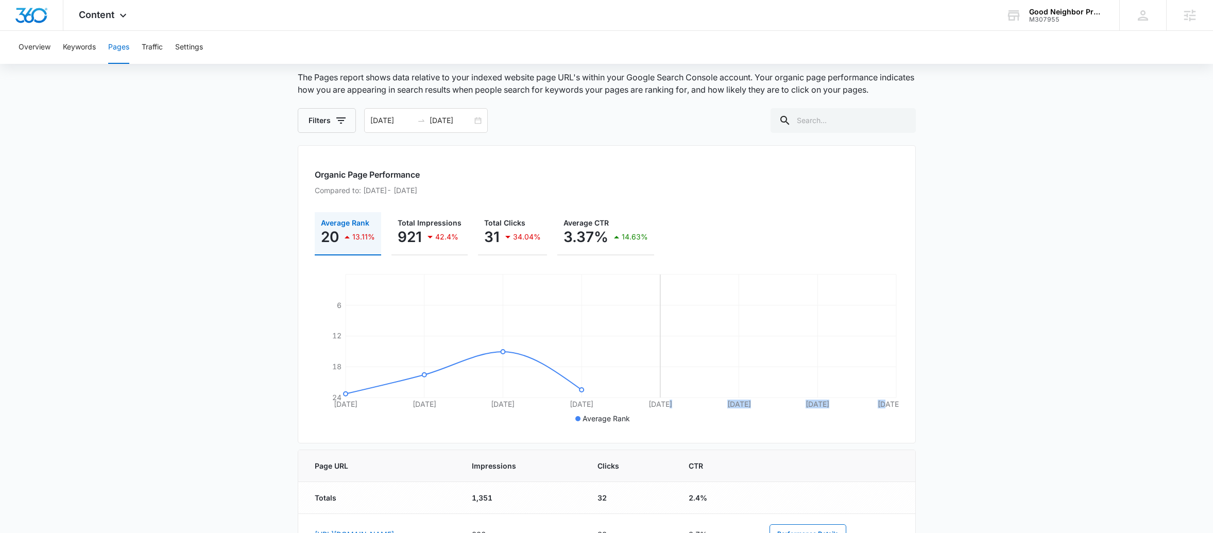
drag, startPoint x: 889, startPoint y: 379, endPoint x: 686, endPoint y: 376, distance: 202.4
click at [686, 376] on icon "[DATE] [DATE] [DATE] [DATE] [DATE] [DATE] [DATE] [DATE] 6 12 18 24" at bounding box center [607, 349] width 584 height 154
click at [327, 399] on icon "[DATE] [DATE] [DATE] [DATE] [DATE] [DATE] [DATE] [DATE] 6 12 18 24" at bounding box center [607, 349] width 584 height 154
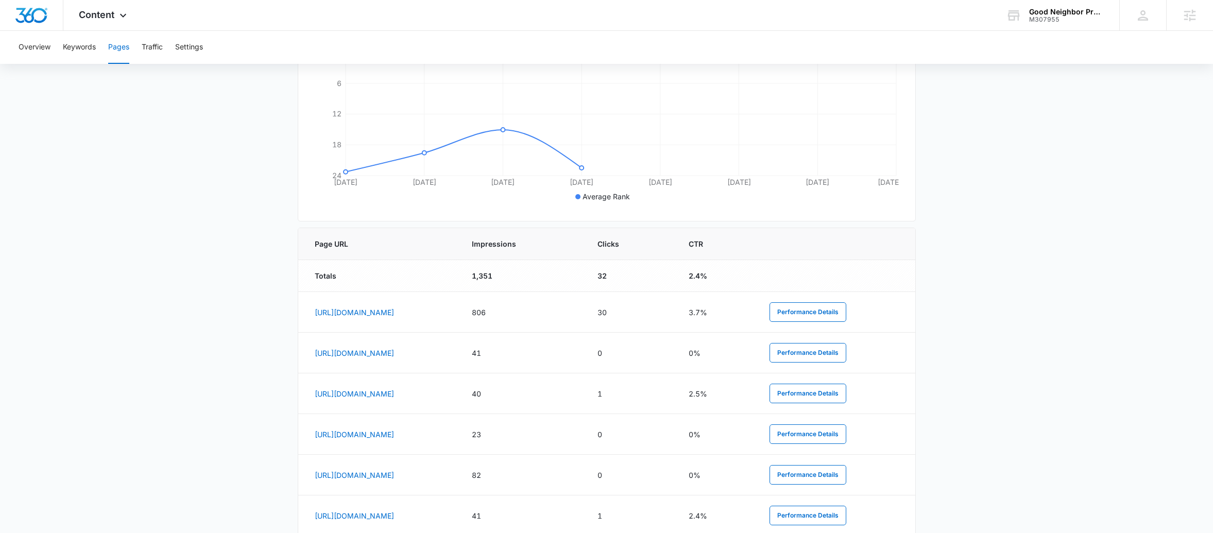
scroll to position [287, 0]
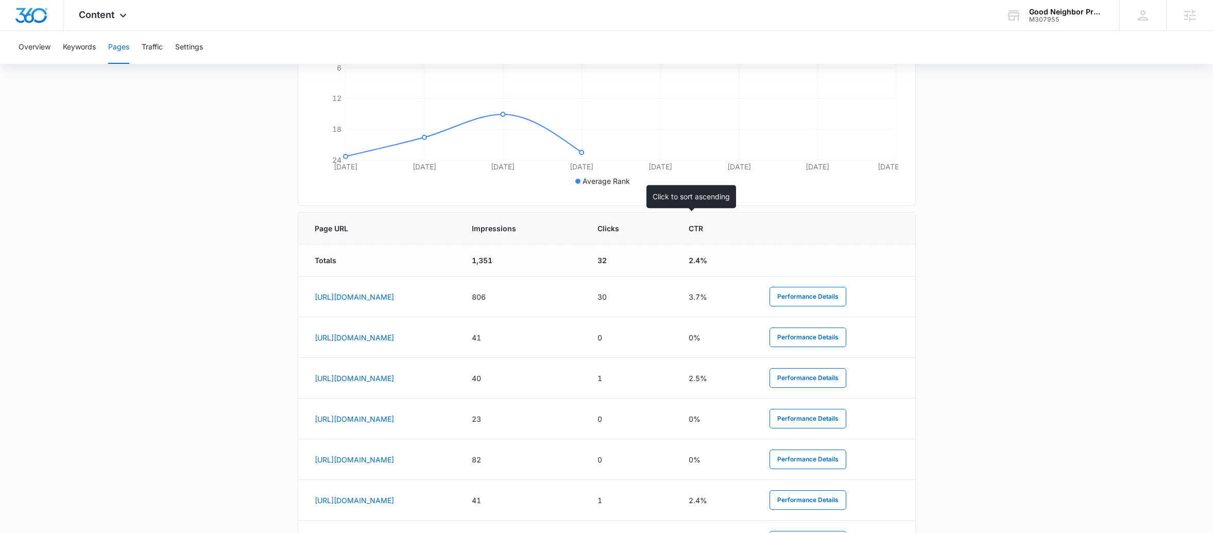
click at [649, 223] on span "Clicks" at bounding box center [623, 228] width 52 height 11
click at [677, 223] on th "Clicks" at bounding box center [631, 229] width 92 height 32
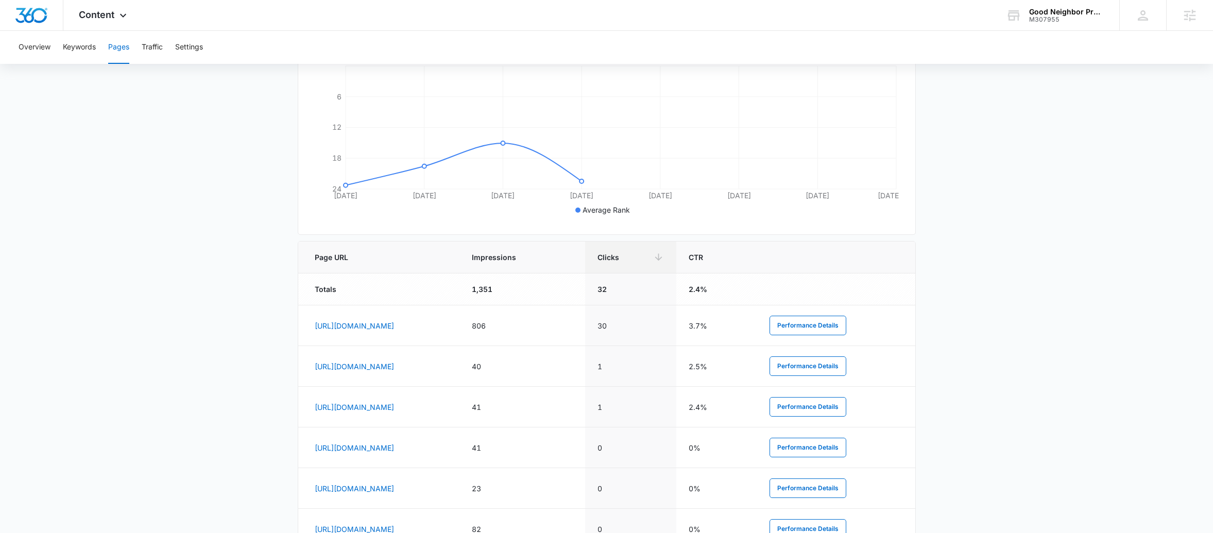
scroll to position [1, 0]
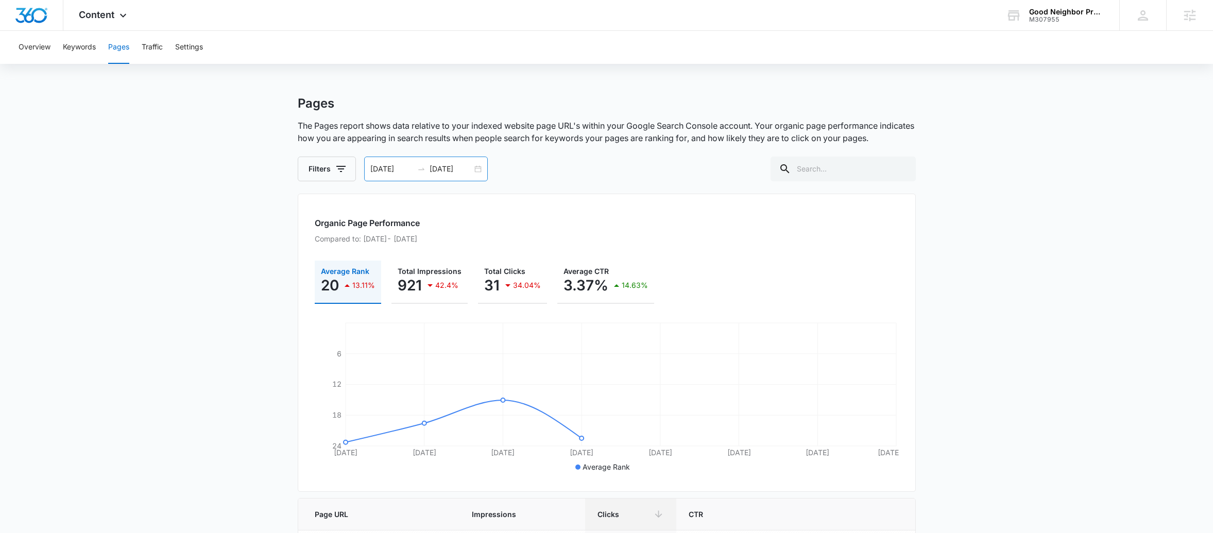
drag, startPoint x: 473, startPoint y: 179, endPoint x: 479, endPoint y: 171, distance: 10.0
click at [478, 171] on div "[DATE] [DATE]" at bounding box center [426, 169] width 124 height 25
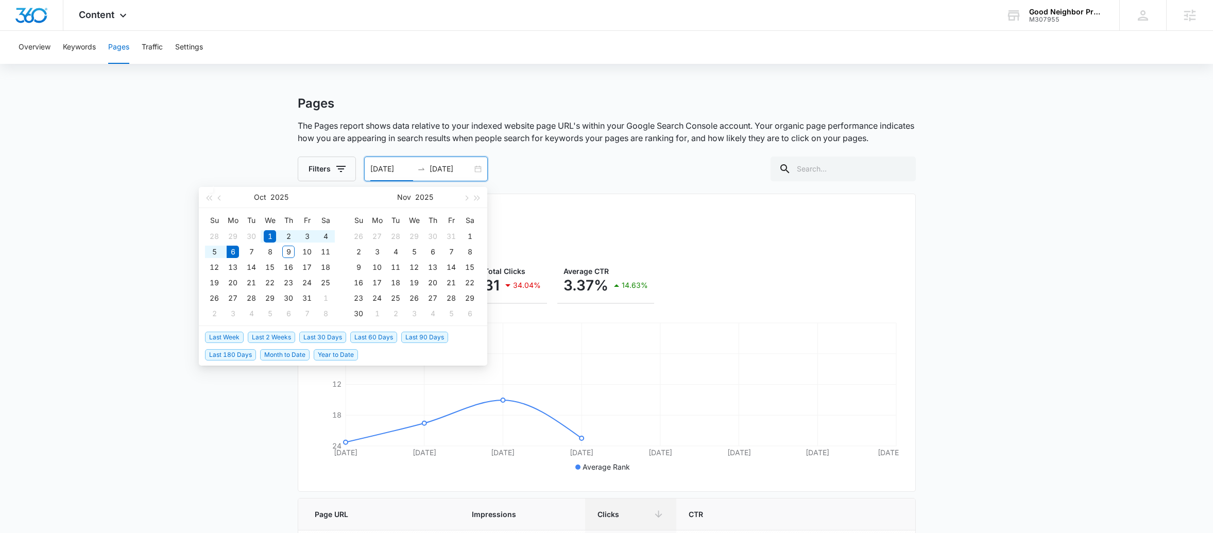
click at [329, 334] on span "Last 30 Days" at bounding box center [322, 337] width 47 height 11
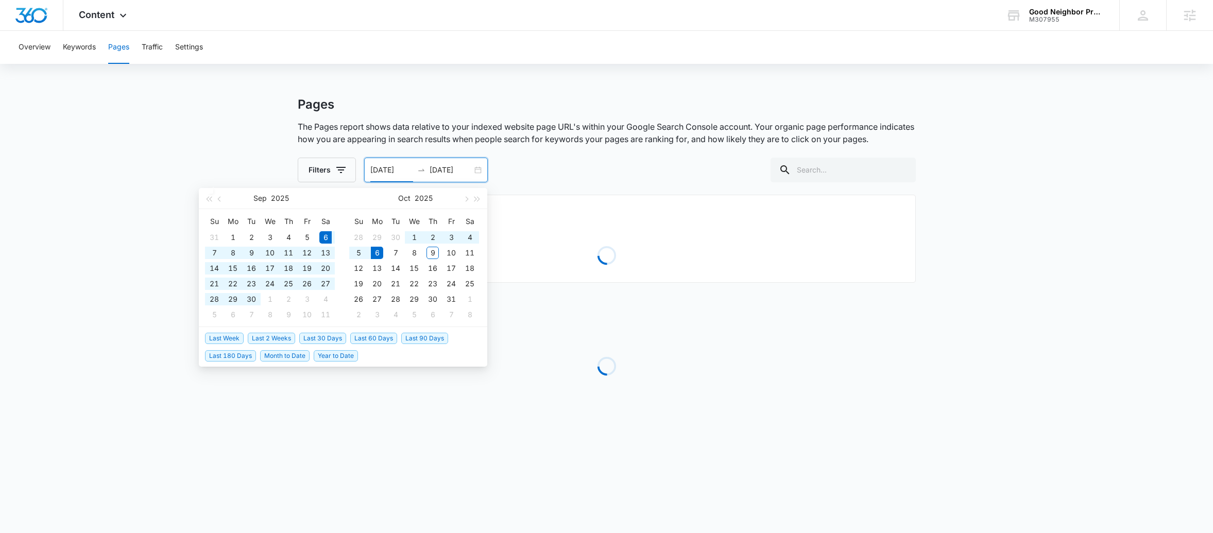
type input "[DATE]"
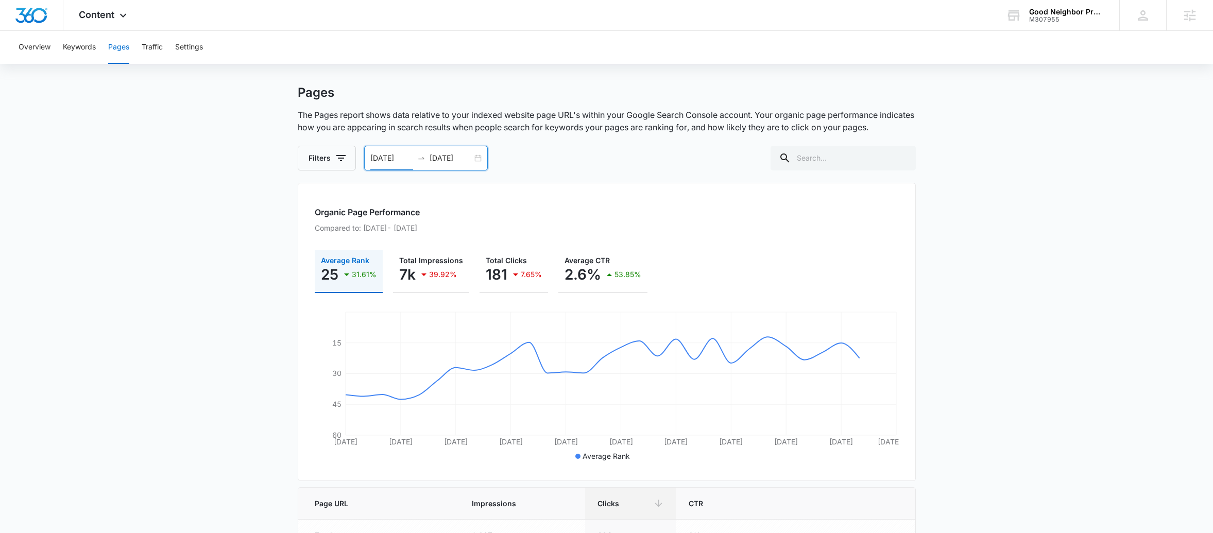
scroll to position [0, 0]
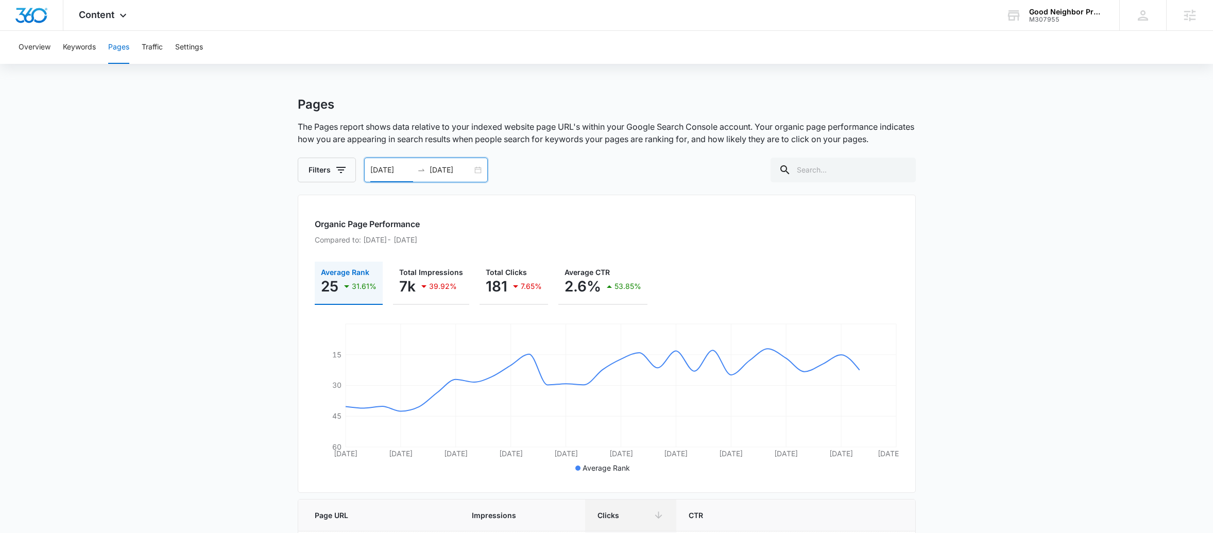
click at [480, 176] on div "[DATE] [DATE]" at bounding box center [426, 170] width 124 height 25
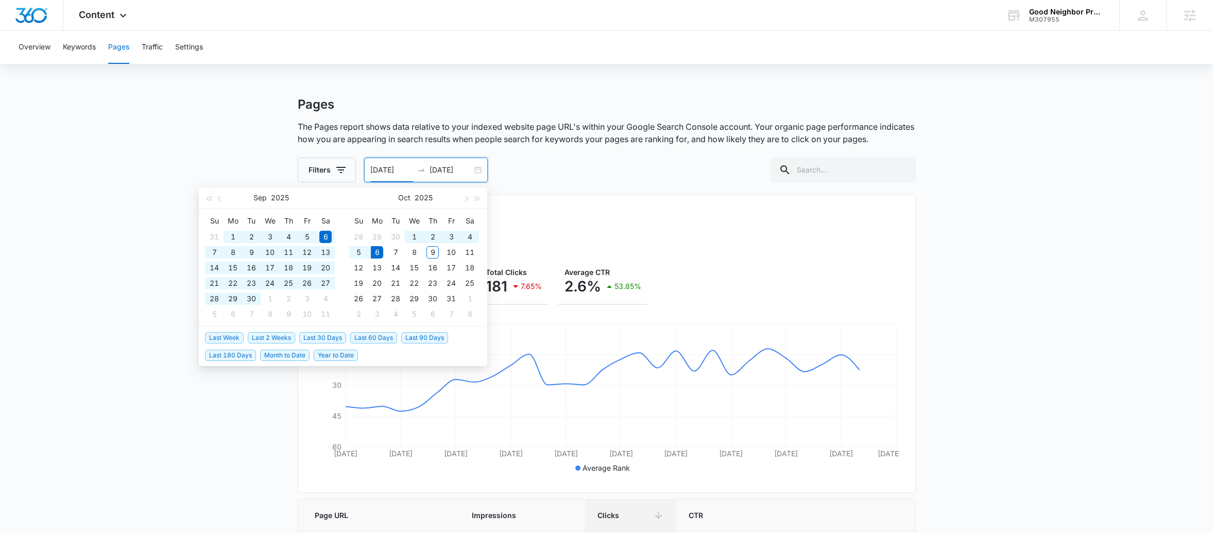
click at [379, 336] on span "Last 60 Days" at bounding box center [373, 337] width 47 height 11
type input "[DATE]"
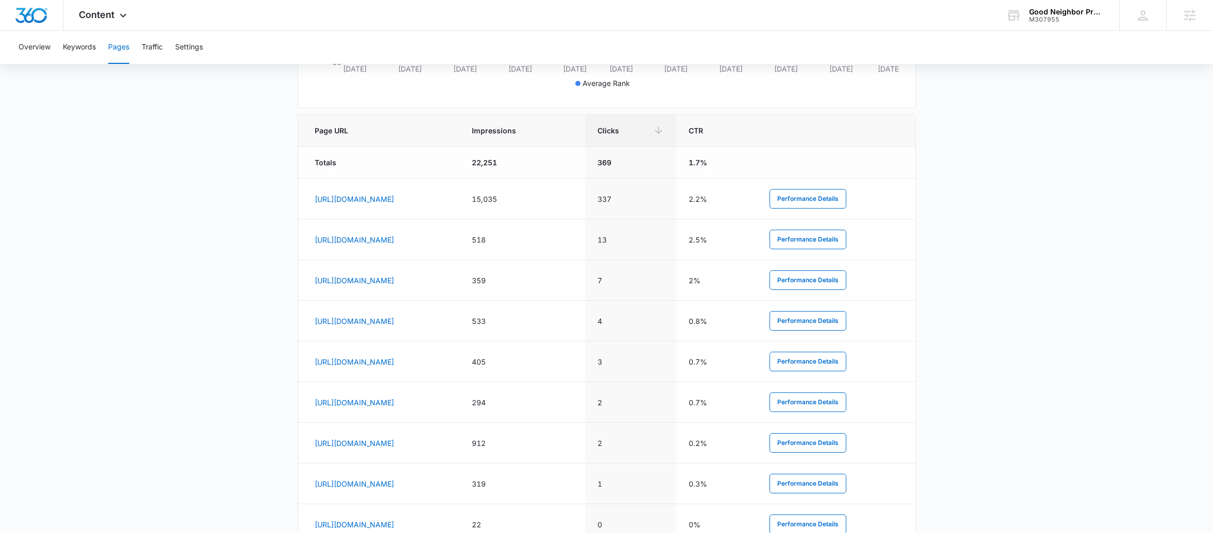
scroll to position [429, 0]
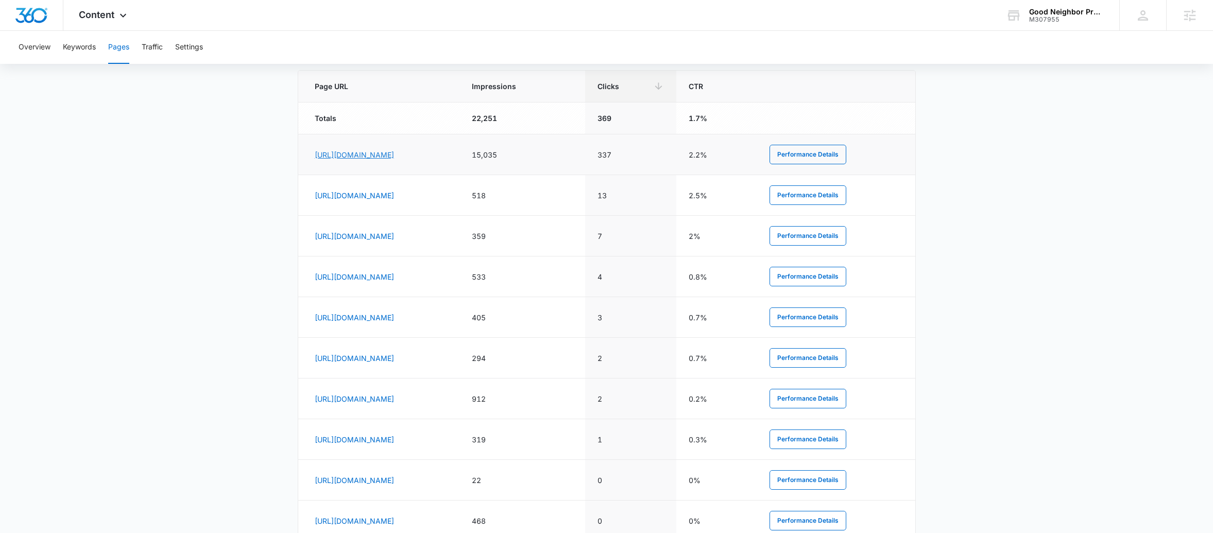
click at [394, 154] on link "[URL][DOMAIN_NAME]" at bounding box center [354, 154] width 79 height 9
click at [127, 16] on icon at bounding box center [123, 18] width 12 height 12
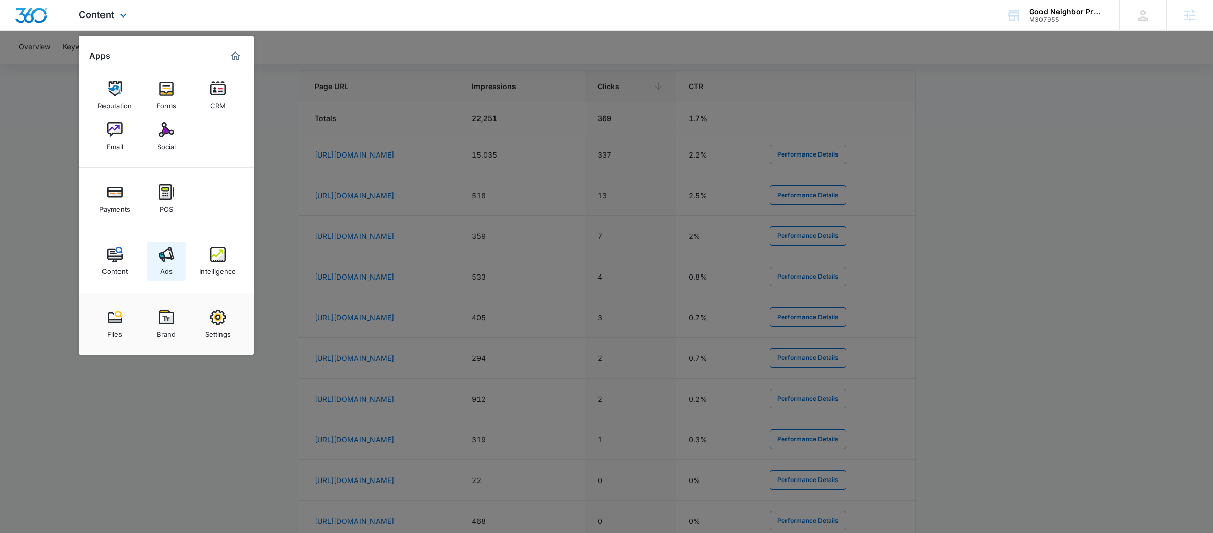
click at [160, 260] on img at bounding box center [166, 254] width 15 height 15
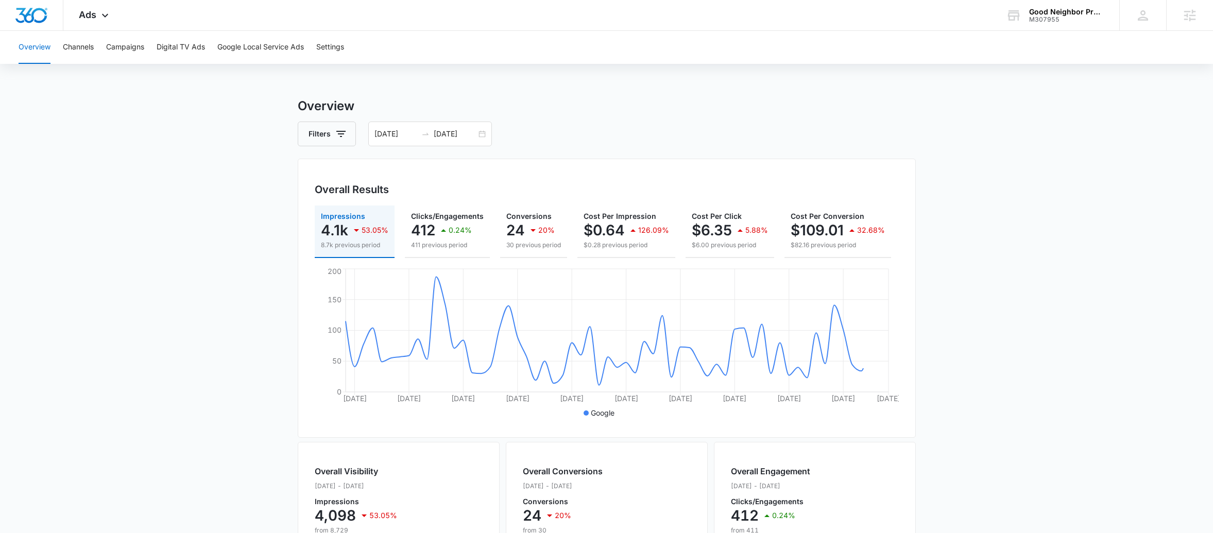
click at [470, 147] on div "Overview Filters [DATE] [DATE] Overall Results Impressions 4.1k 53.05% 8.7k pre…" at bounding box center [607, 466] width 618 height 739
click at [475, 146] on div "[DATE] [DATE]" at bounding box center [430, 134] width 124 height 25
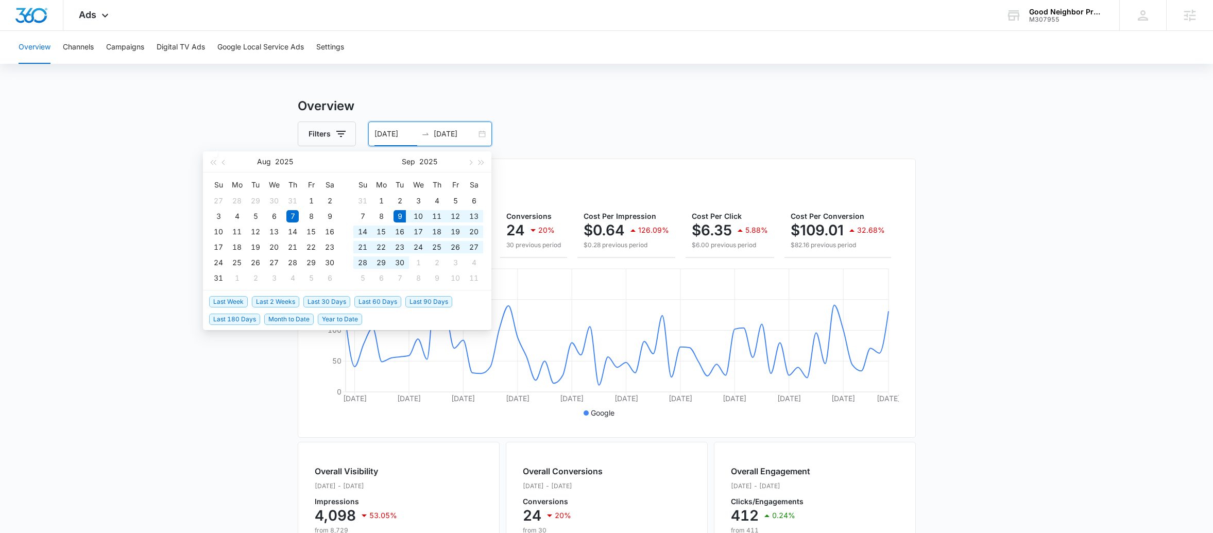
click at [328, 302] on span "Last 30 Days" at bounding box center [326, 301] width 47 height 11
type input "[DATE]"
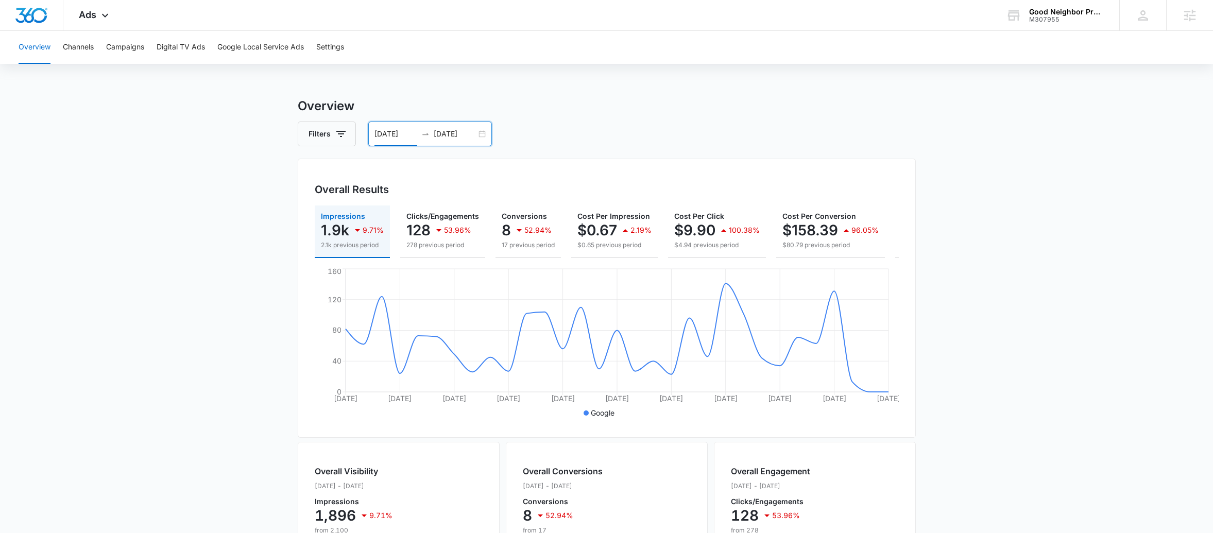
click at [487, 131] on div "[DATE] [DATE]" at bounding box center [430, 134] width 124 height 25
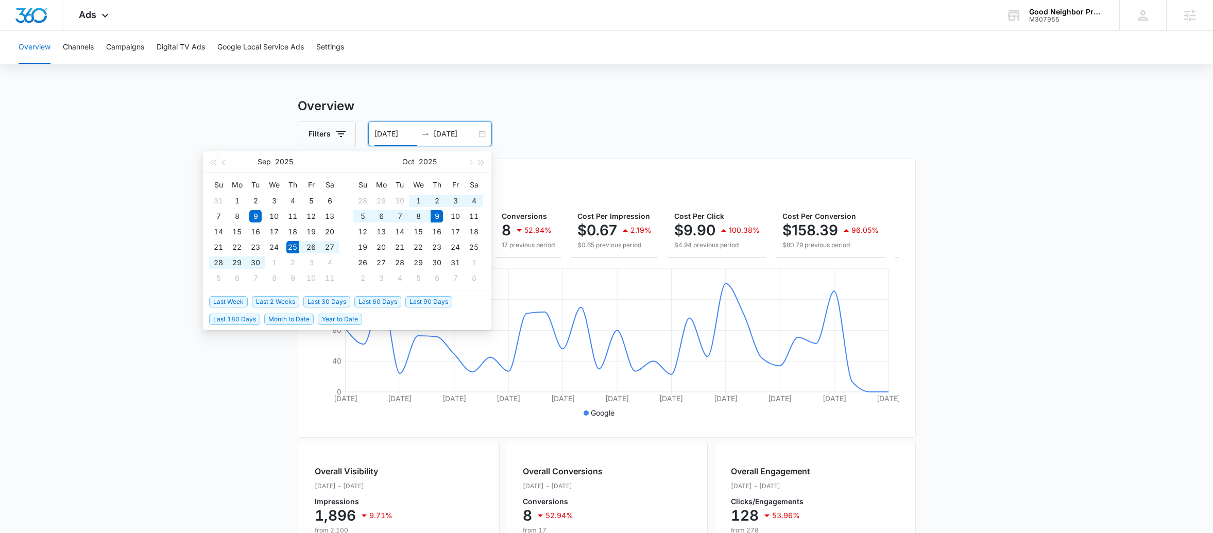
click at [266, 296] on span "Last 2 Weeks" at bounding box center [275, 301] width 47 height 11
type input "[DATE]"
